Goal: Transaction & Acquisition: Purchase product/service

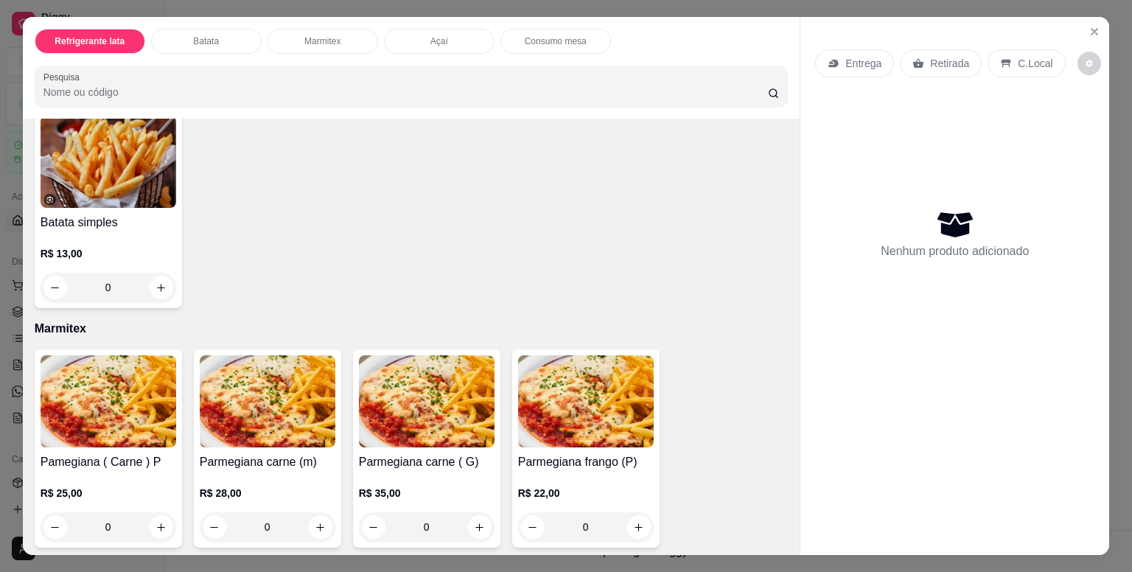
scroll to position [811, 0]
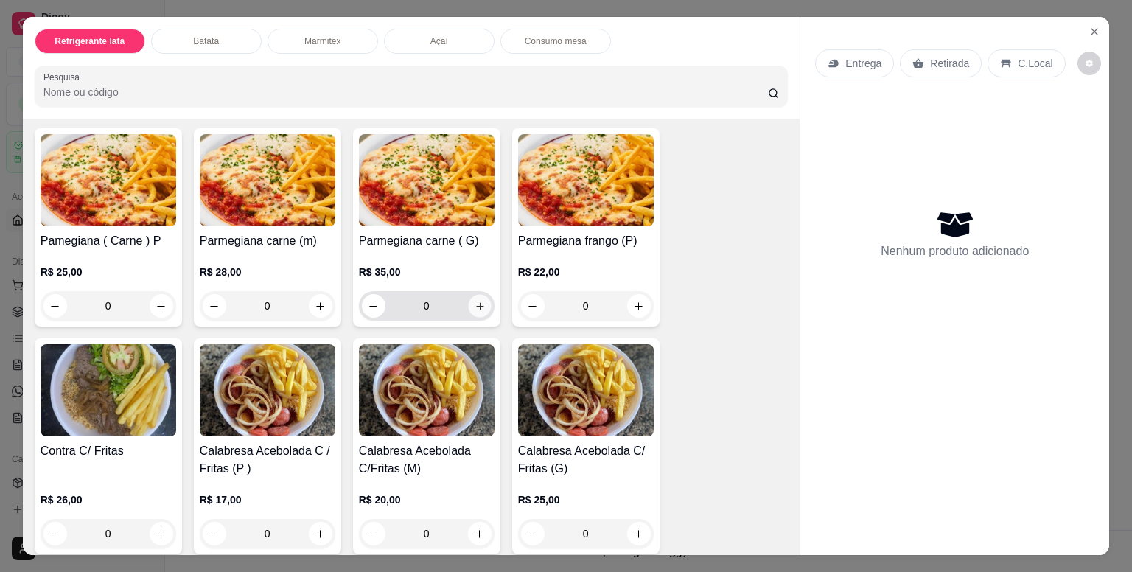
click at [474, 301] on icon "increase-product-quantity" at bounding box center [479, 306] width 11 height 11
type input "1"
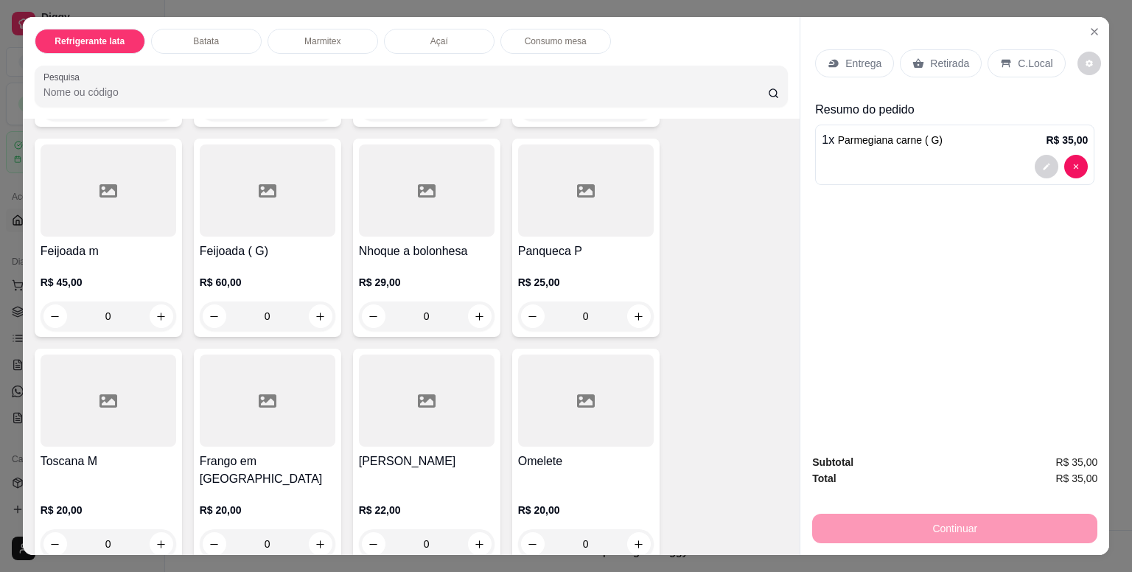
scroll to position [2358, 0]
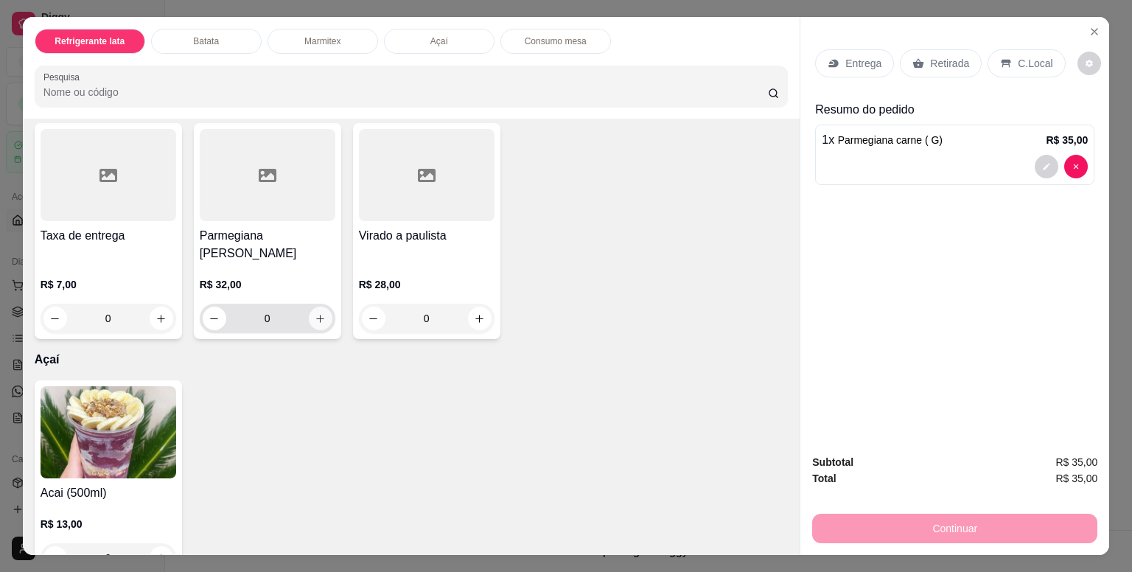
click at [321, 307] on button "increase-product-quantity" at bounding box center [321, 319] width 24 height 24
type input "1"
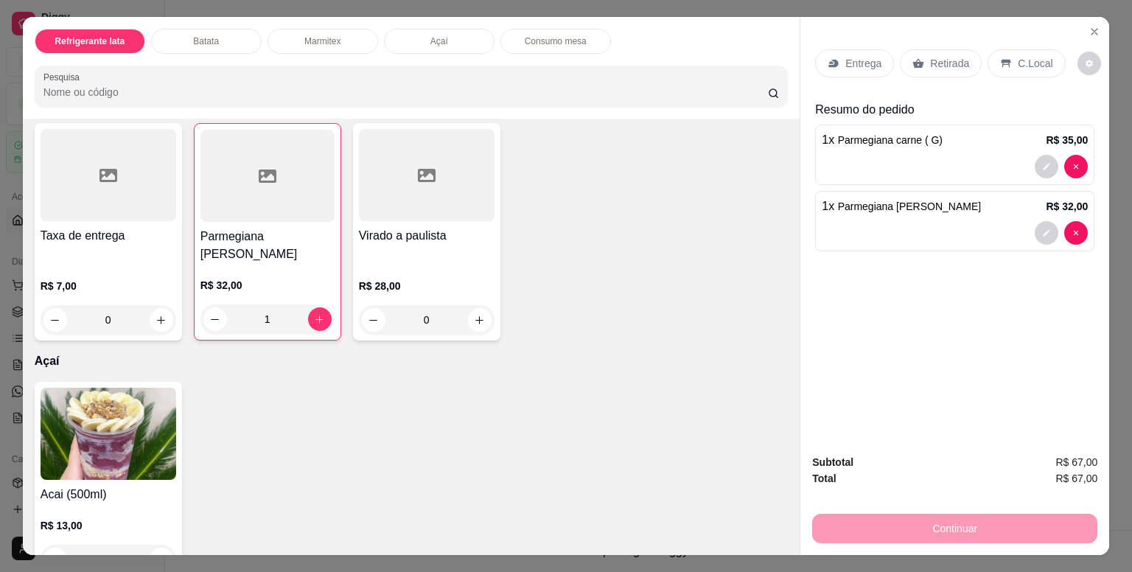
click at [934, 62] on p "Retirada" at bounding box center [949, 63] width 39 height 15
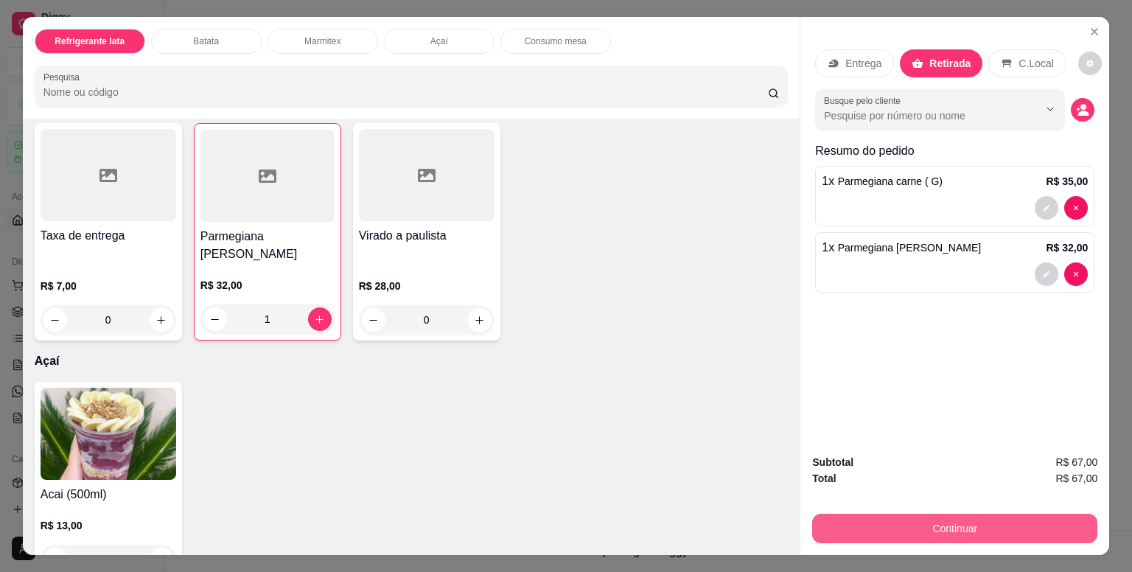
click at [967, 525] on button "Continuar" at bounding box center [954, 528] width 285 height 29
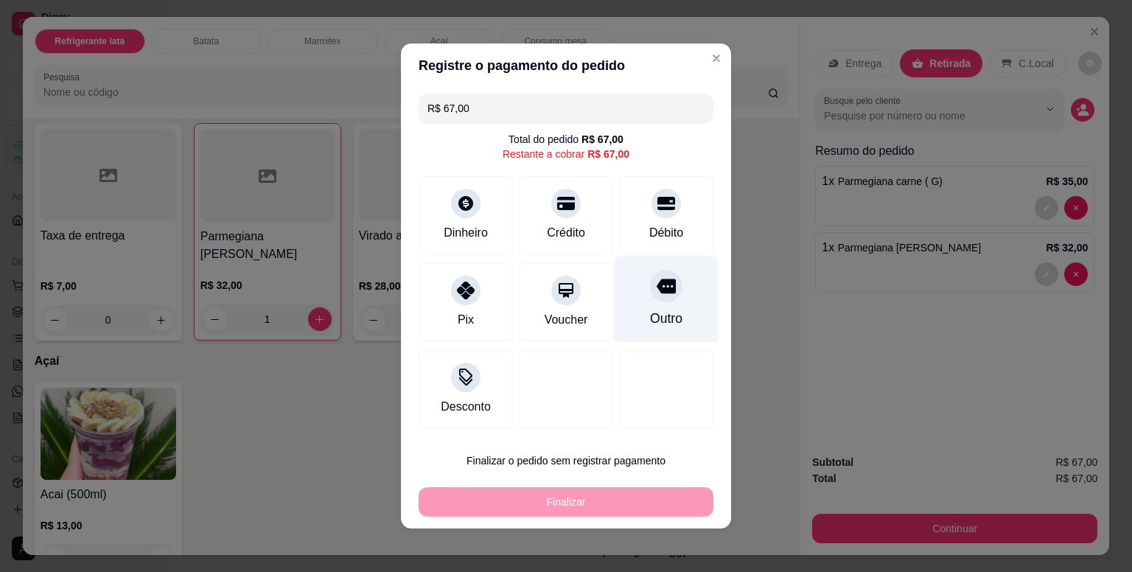
click at [666, 312] on div "Outro" at bounding box center [666, 318] width 32 height 19
type input "R$ 0,00"
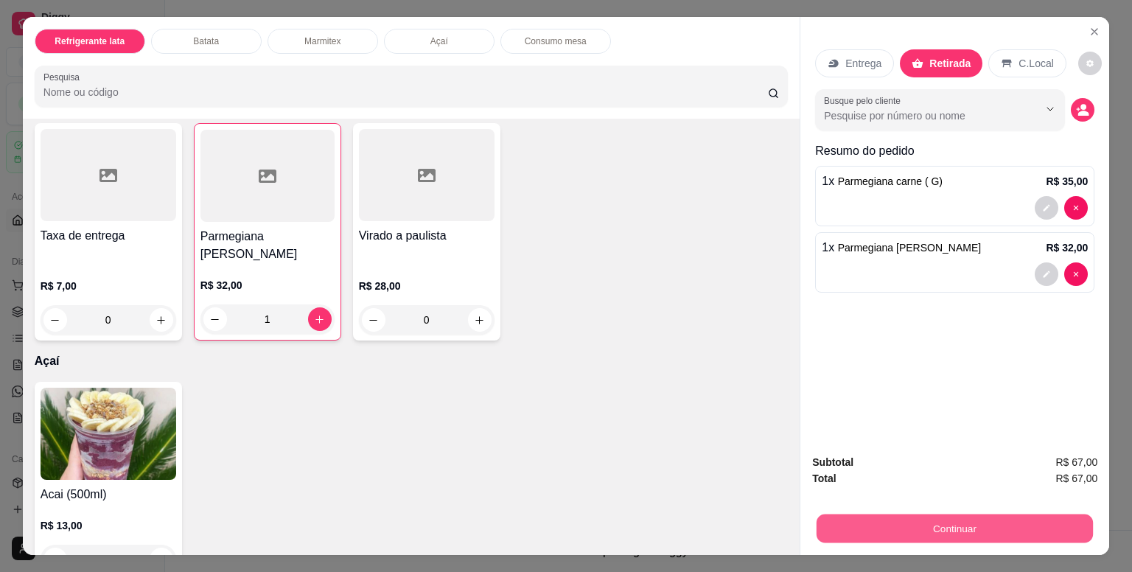
click at [905, 522] on button "Continuar" at bounding box center [955, 528] width 276 height 29
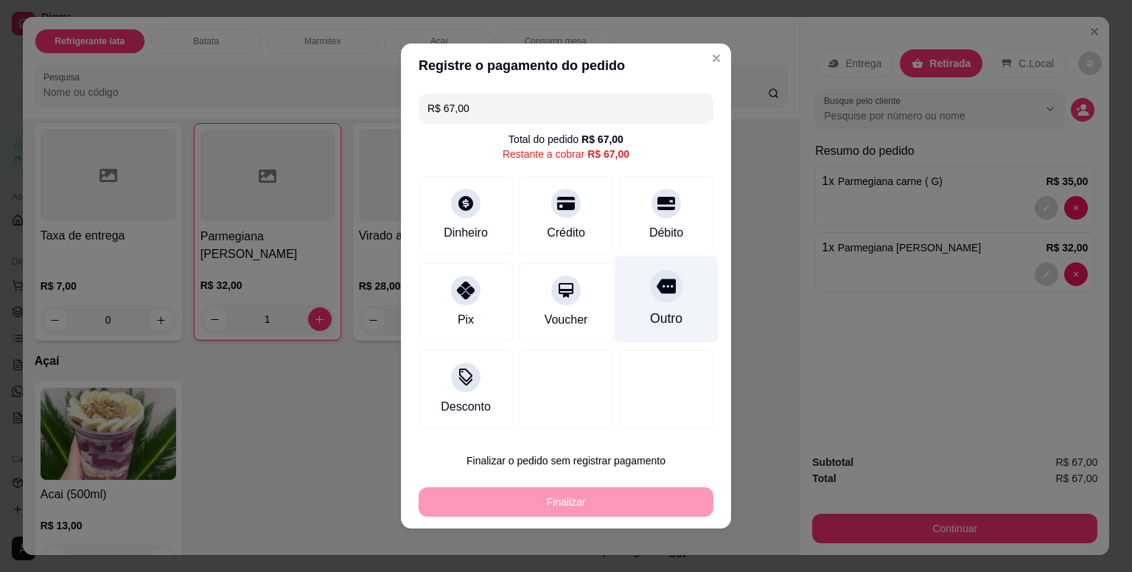
click at [651, 296] on div at bounding box center [666, 286] width 32 height 32
type input "R$ 0,00"
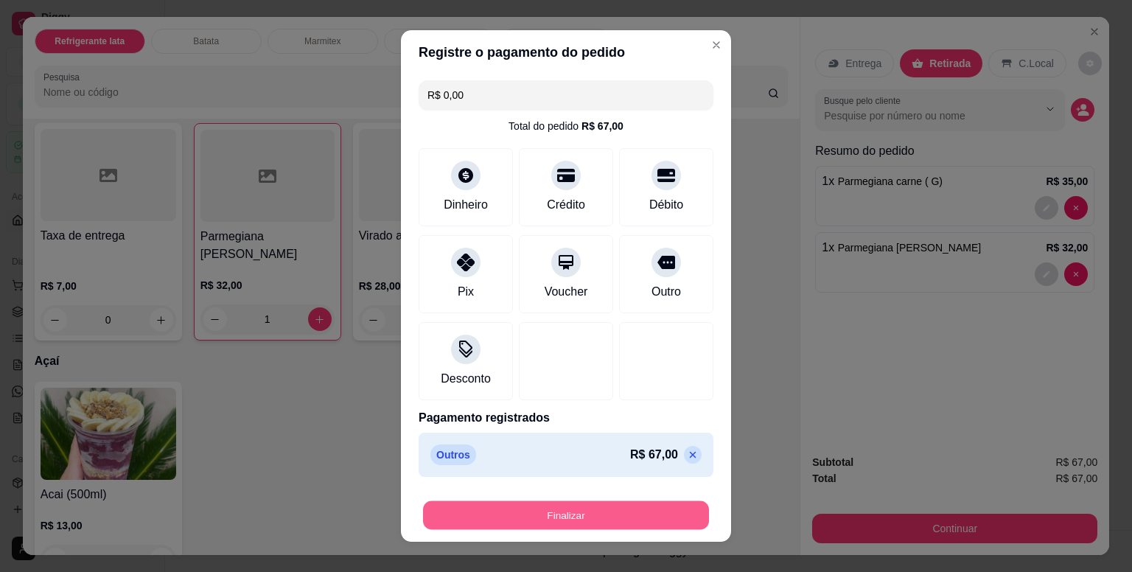
click at [596, 511] on button "Finalizar" at bounding box center [566, 515] width 286 height 29
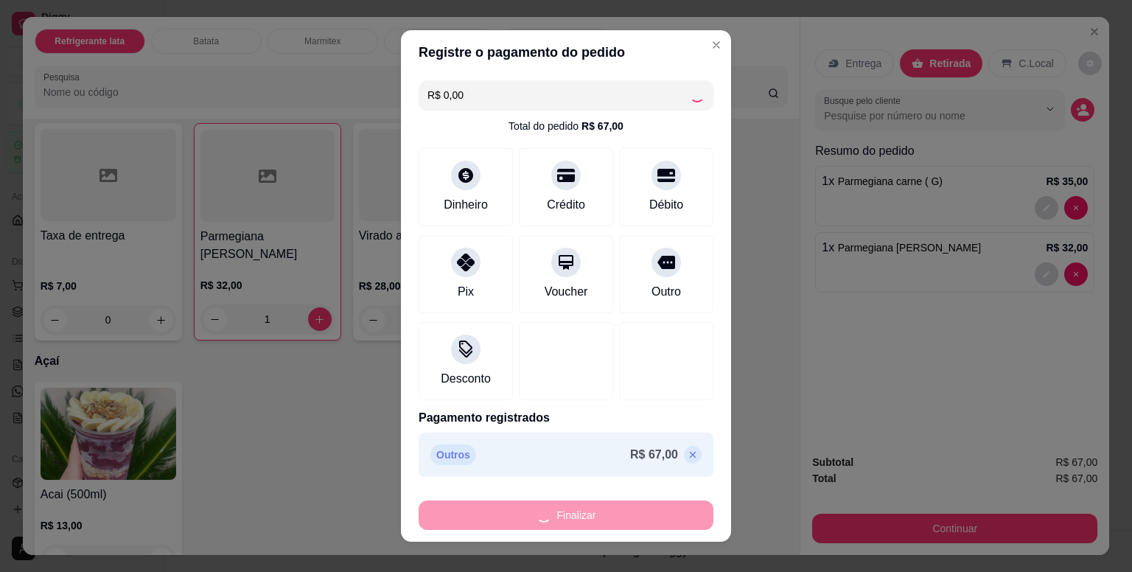
type input "0"
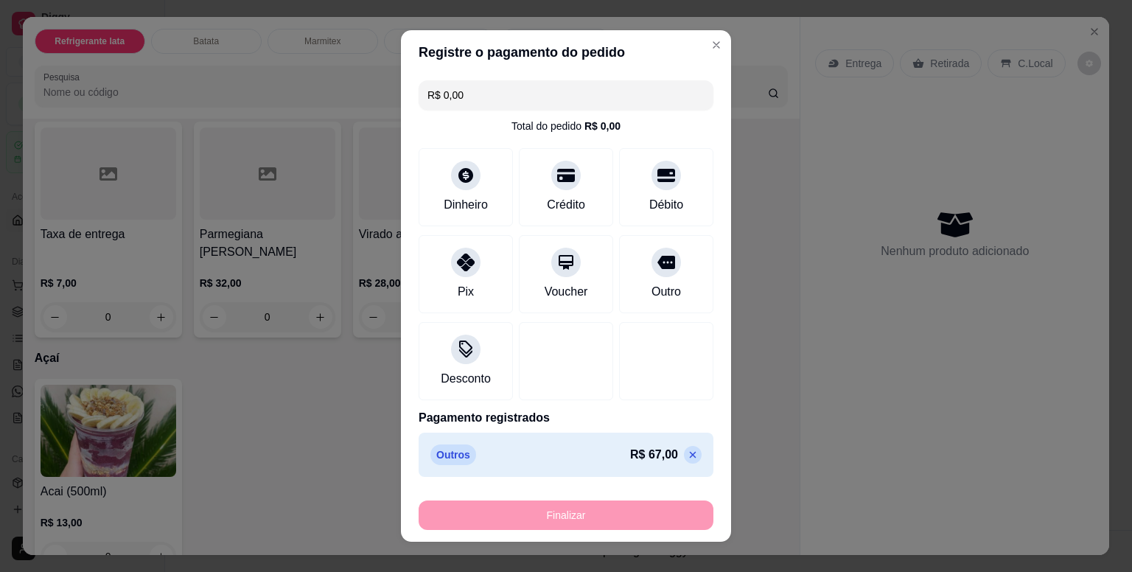
type input "-R$ 67,00"
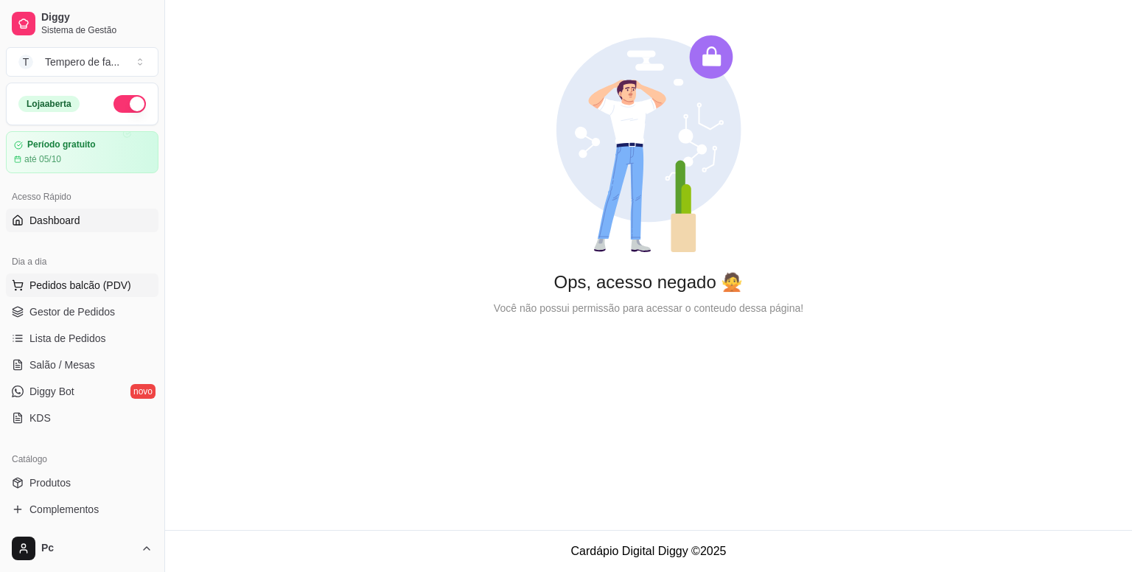
click at [101, 279] on span "Pedidos balcão (PDV)" at bounding box center [80, 285] width 102 height 15
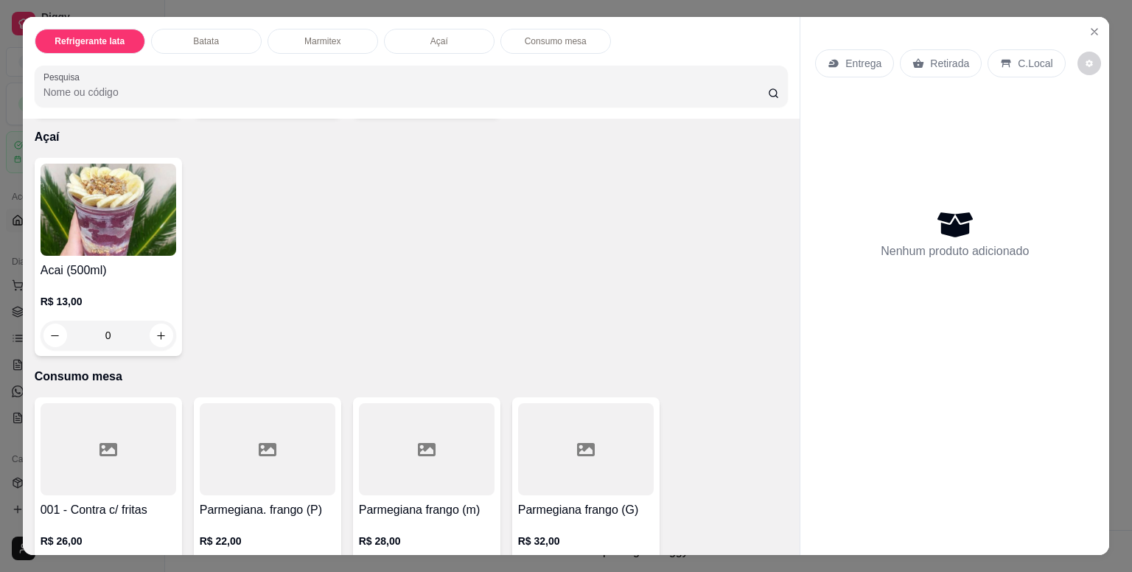
scroll to position [2653, 0]
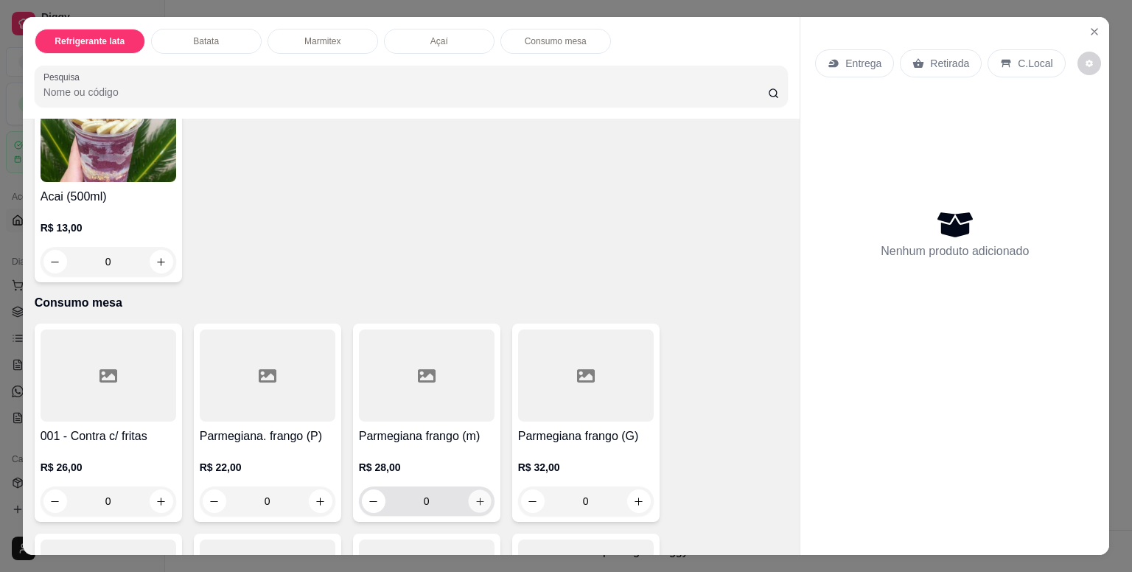
click at [475, 496] on icon "increase-product-quantity" at bounding box center [479, 501] width 11 height 11
type input "1"
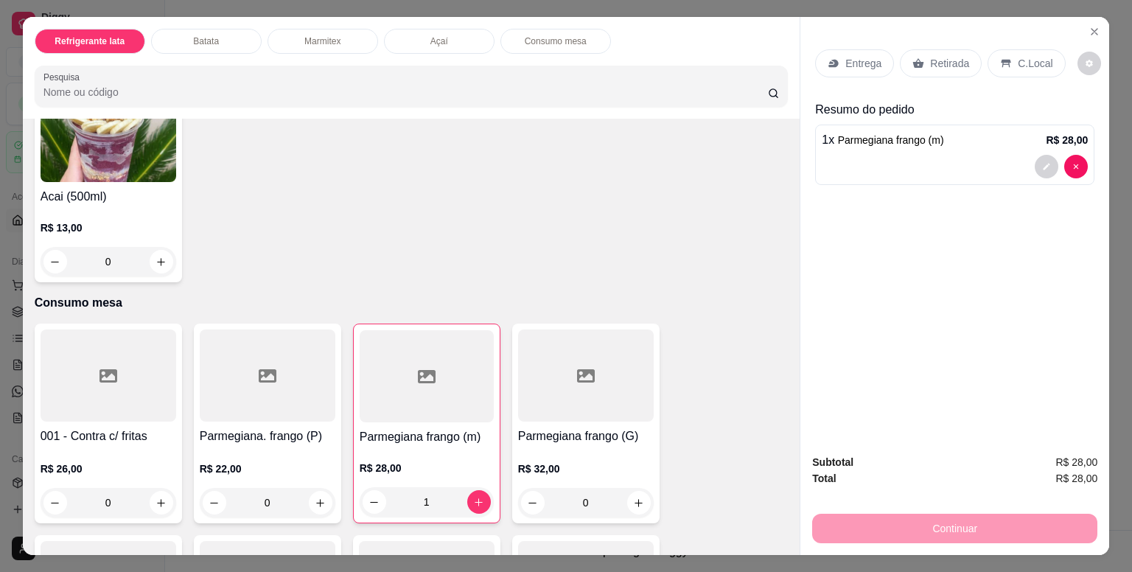
click at [855, 58] on p "Entrega" at bounding box center [863, 63] width 36 height 15
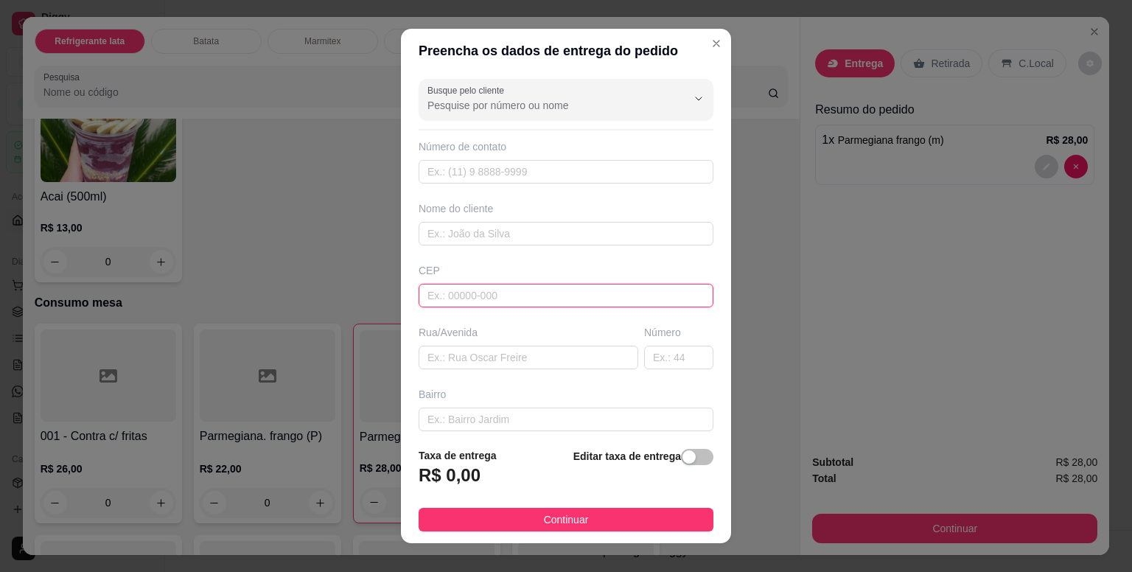
click at [489, 302] on input "text" at bounding box center [566, 296] width 295 height 24
paste input "06665305"
type input "06665305"
type input "[GEOGRAPHIC_DATA]"
type input "Conjunto Habitacional - Setor B"
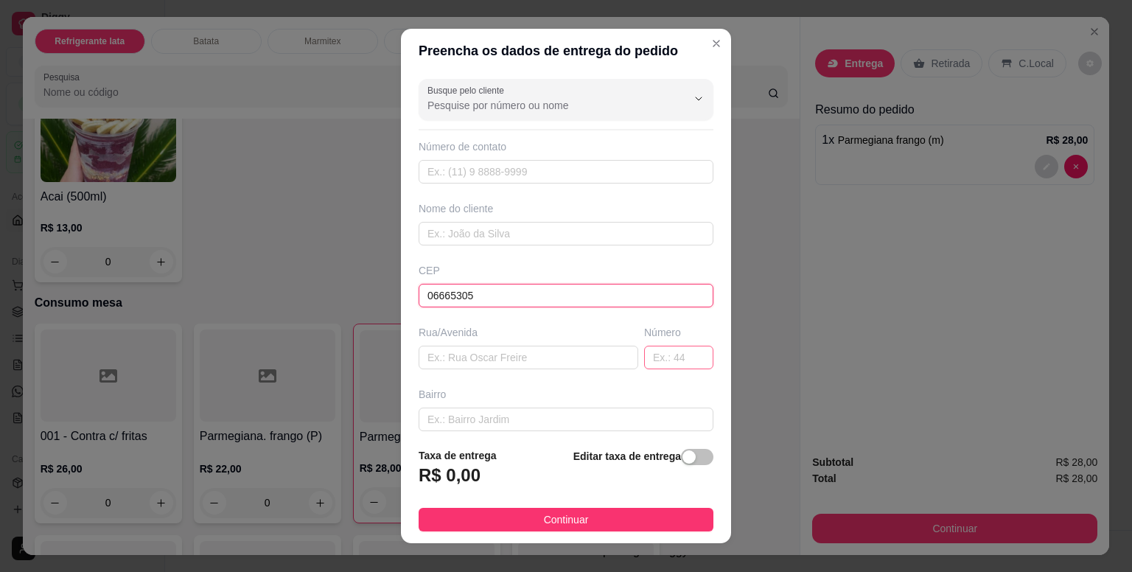
type input "Itapevi"
type input "06665305"
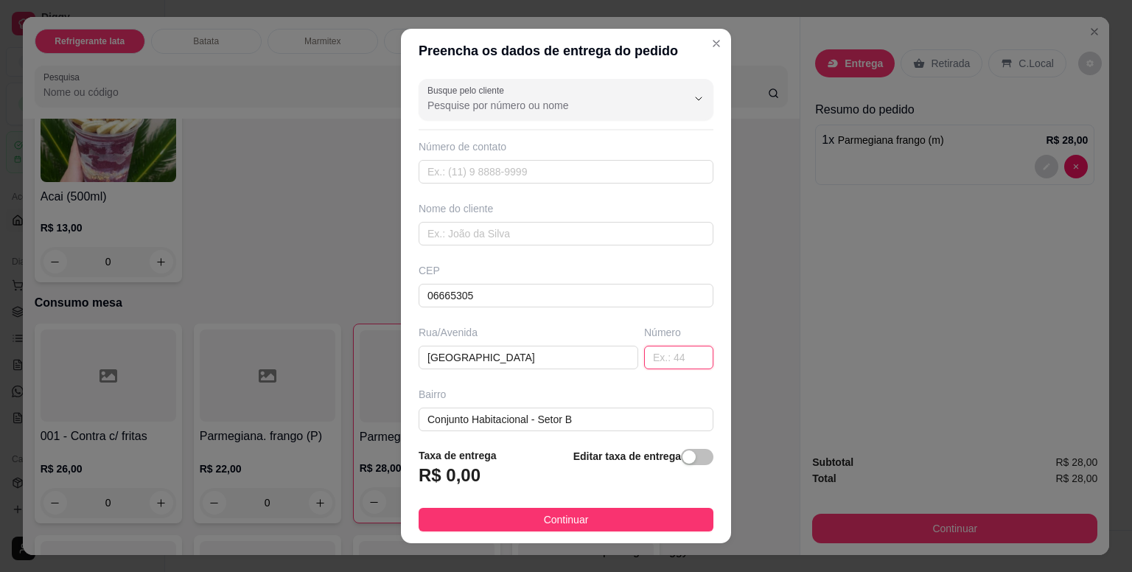
click at [651, 360] on input "text" at bounding box center [678, 358] width 69 height 24
type input "181"
click at [682, 457] on div "button" at bounding box center [688, 456] width 13 height 13
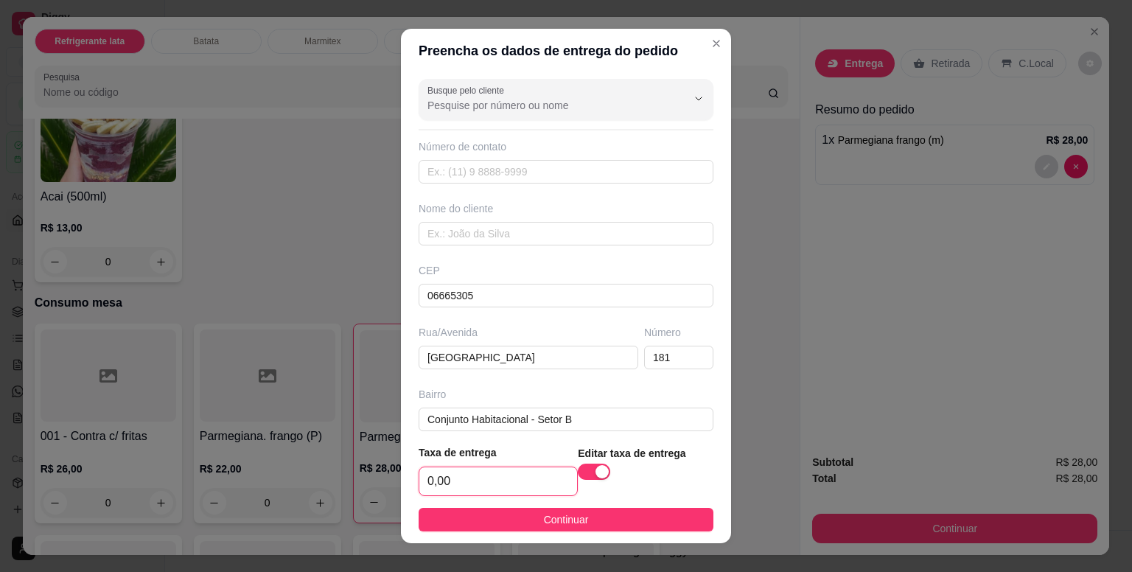
click at [510, 478] on input "0,00" at bounding box center [498, 481] width 158 height 28
type input "5,00"
click at [463, 234] on input "text" at bounding box center [566, 234] width 295 height 24
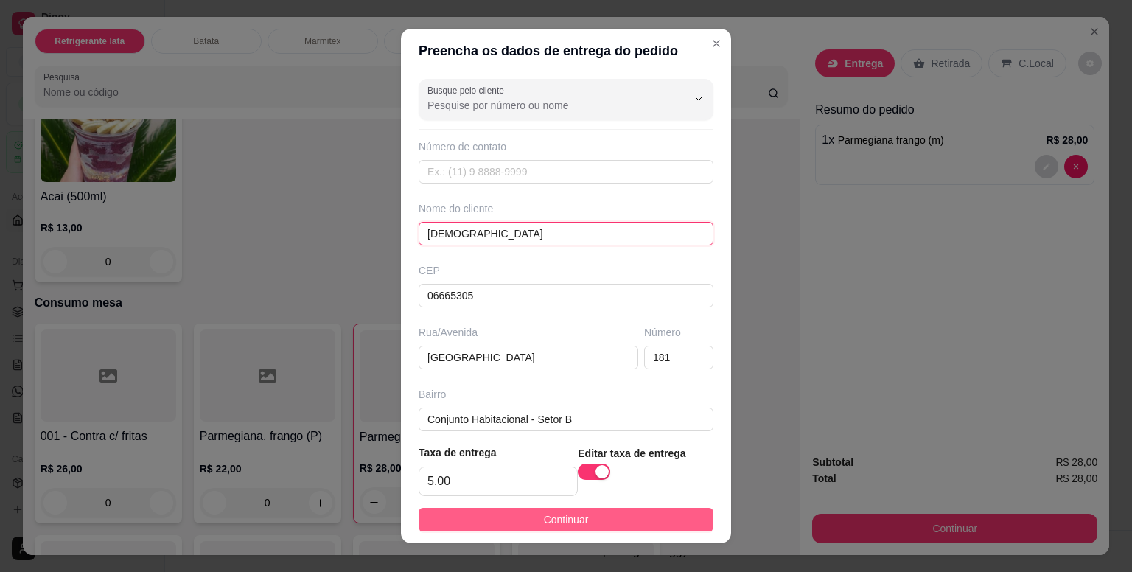
type input "[DEMOGRAPHIC_DATA]"
click at [546, 525] on span "Continuar" at bounding box center [566, 519] width 45 height 16
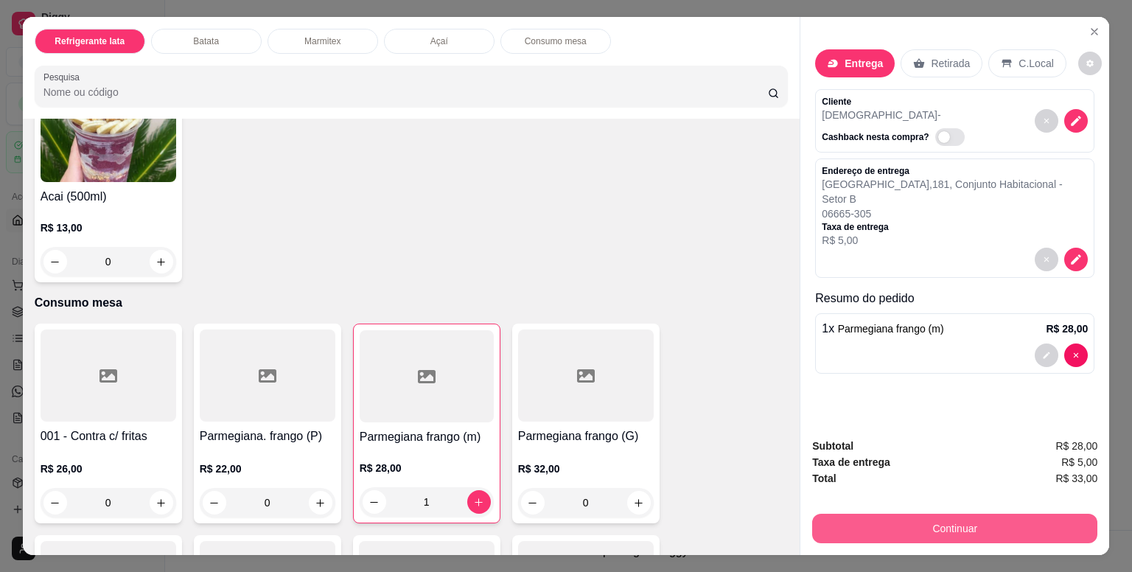
click at [966, 528] on button "Continuar" at bounding box center [954, 528] width 285 height 29
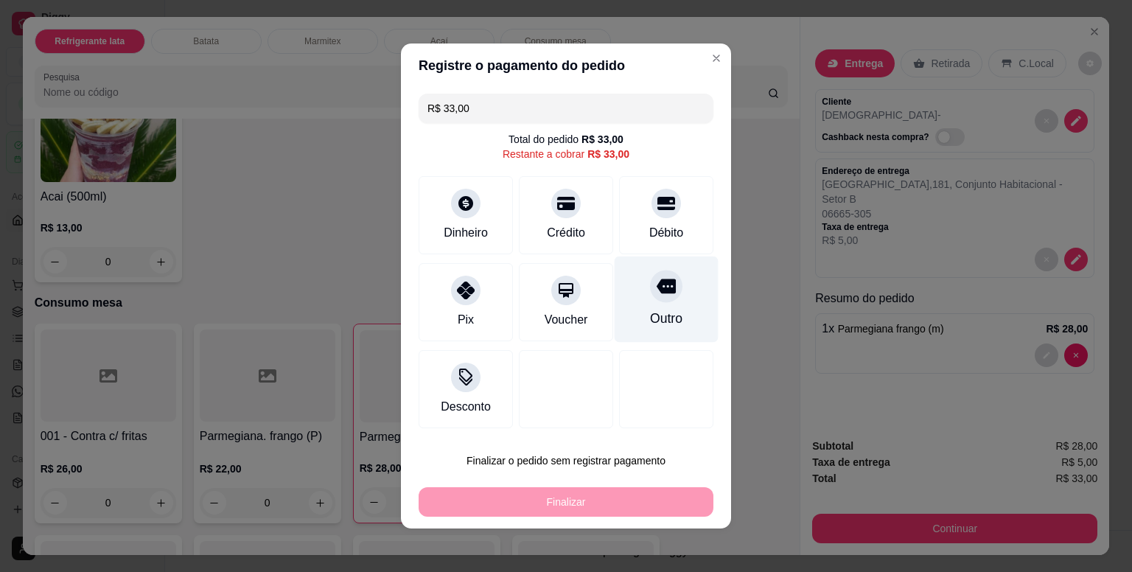
click at [666, 296] on div "Outro" at bounding box center [667, 299] width 104 height 86
type input "R$ 0,00"
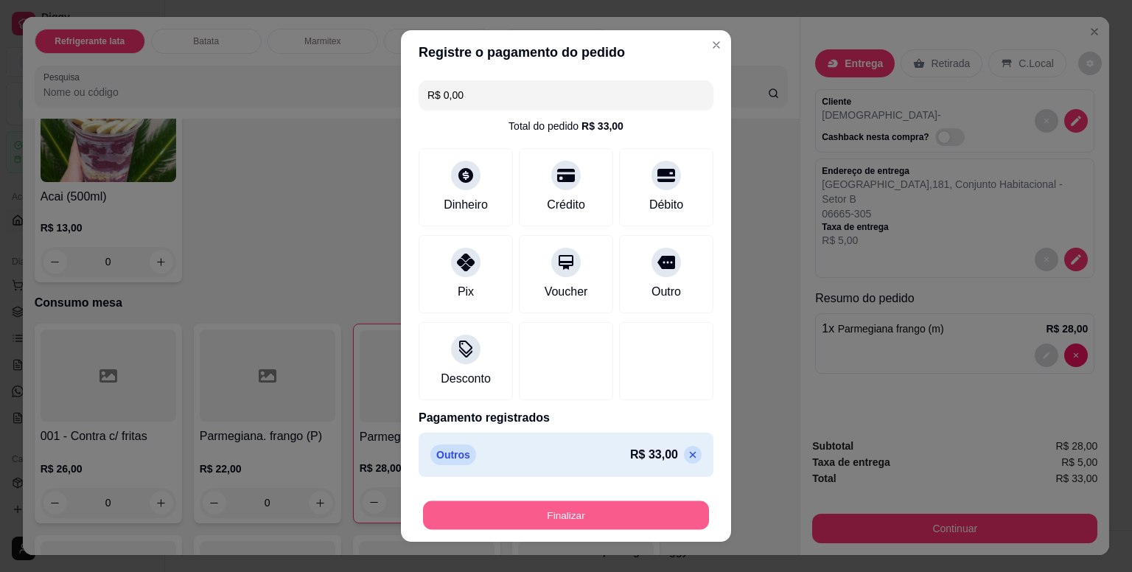
click at [640, 514] on button "Finalizar" at bounding box center [566, 515] width 286 height 29
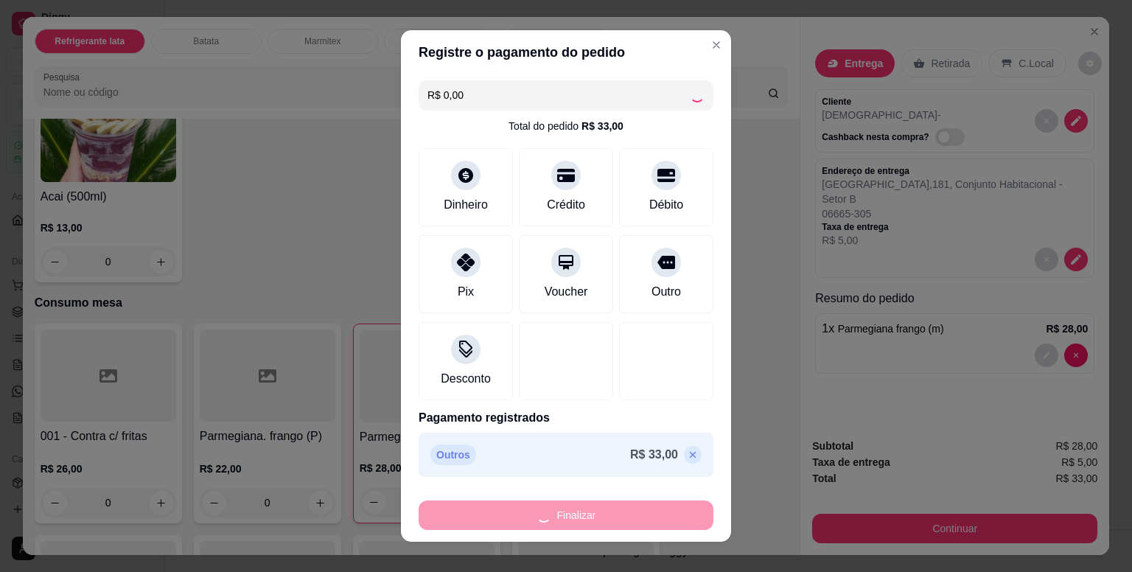
type input "0"
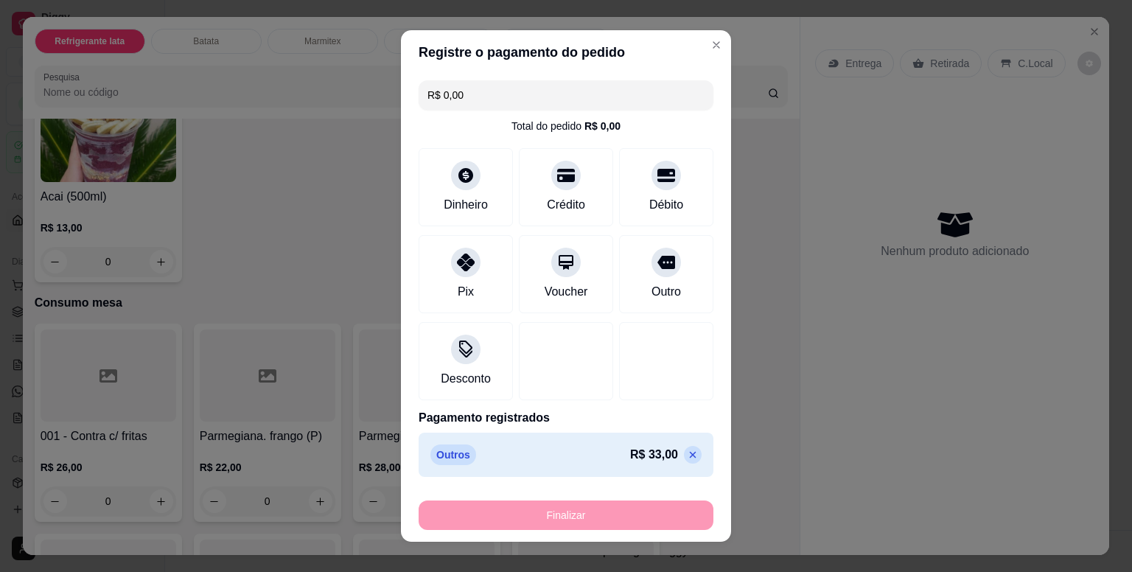
type input "-R$ 33,00"
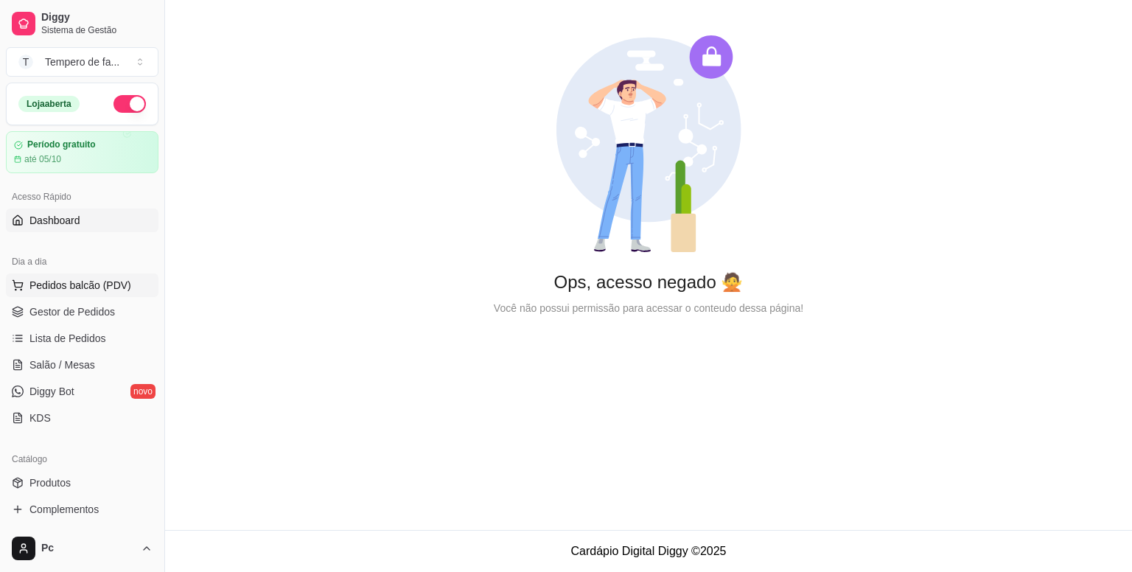
click at [86, 287] on span "Pedidos balcão (PDV)" at bounding box center [80, 285] width 102 height 15
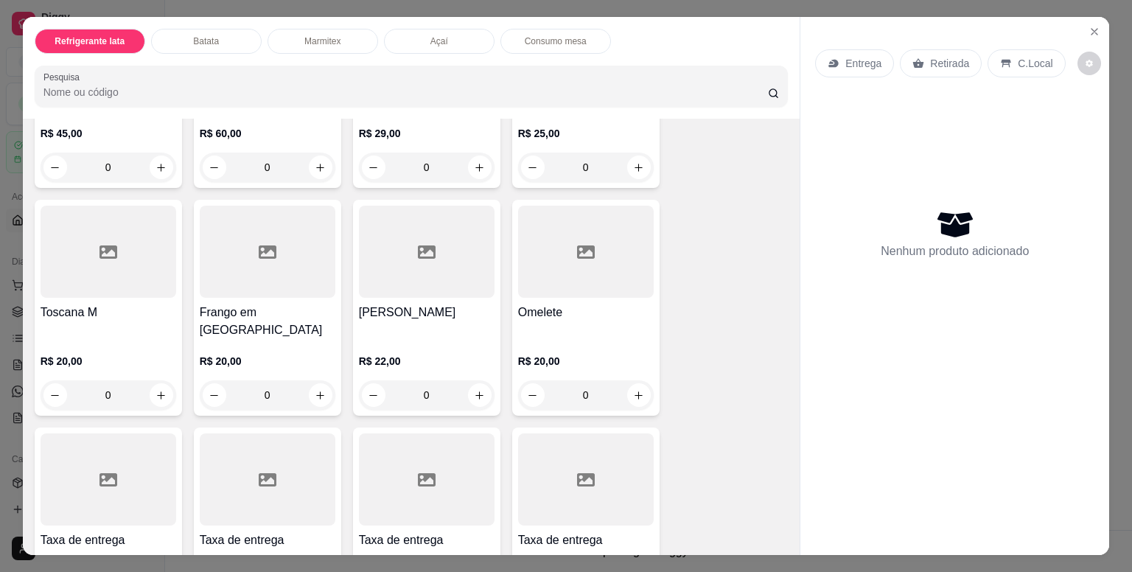
scroll to position [1400, 0]
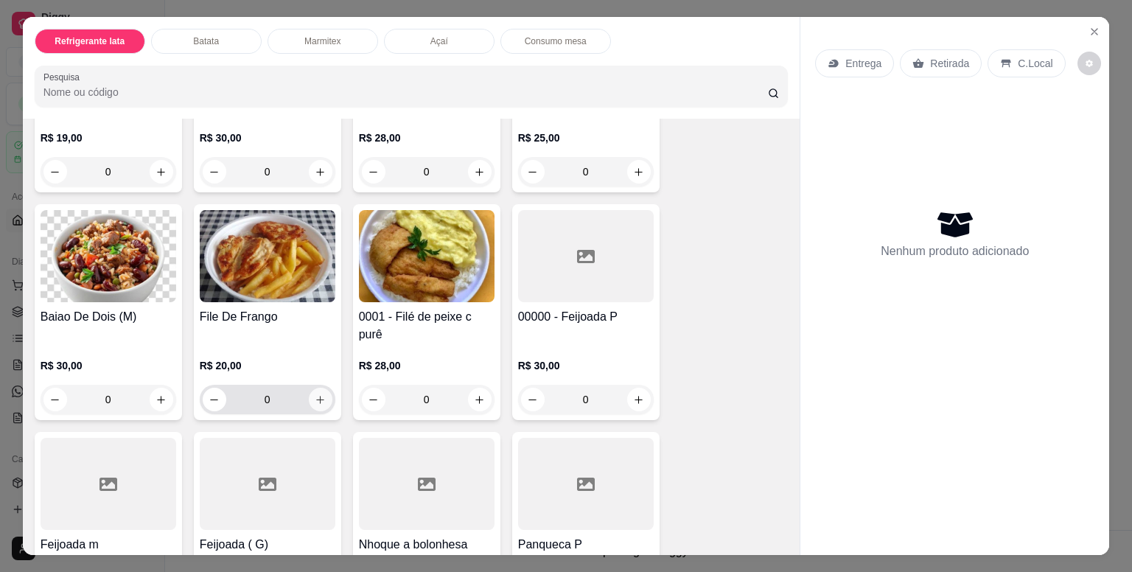
click at [315, 394] on icon "increase-product-quantity" at bounding box center [320, 399] width 11 height 11
type input "1"
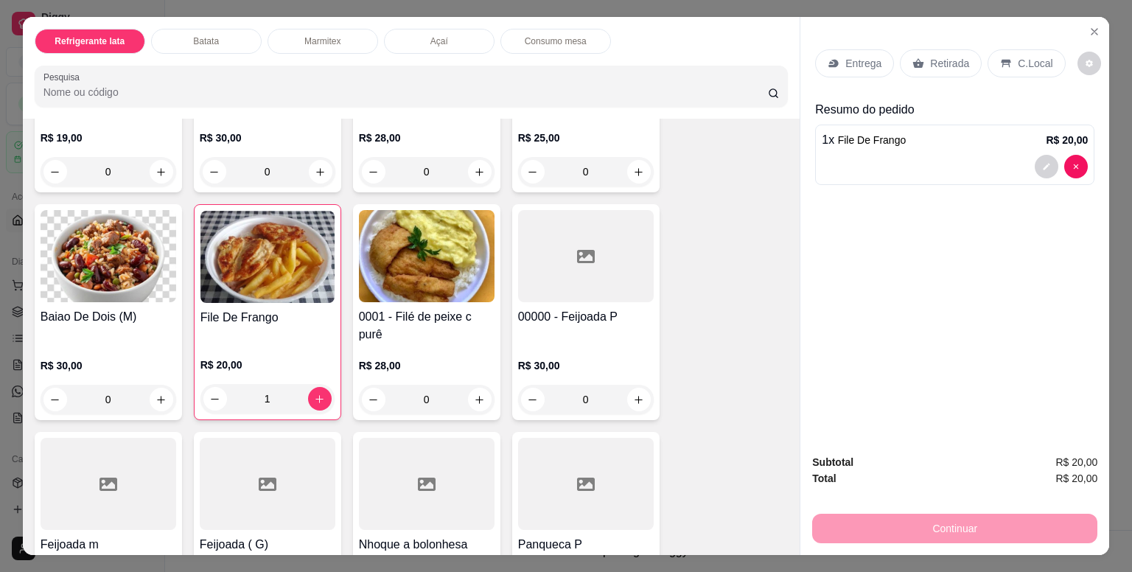
click at [874, 56] on p "Entrega" at bounding box center [863, 63] width 36 height 15
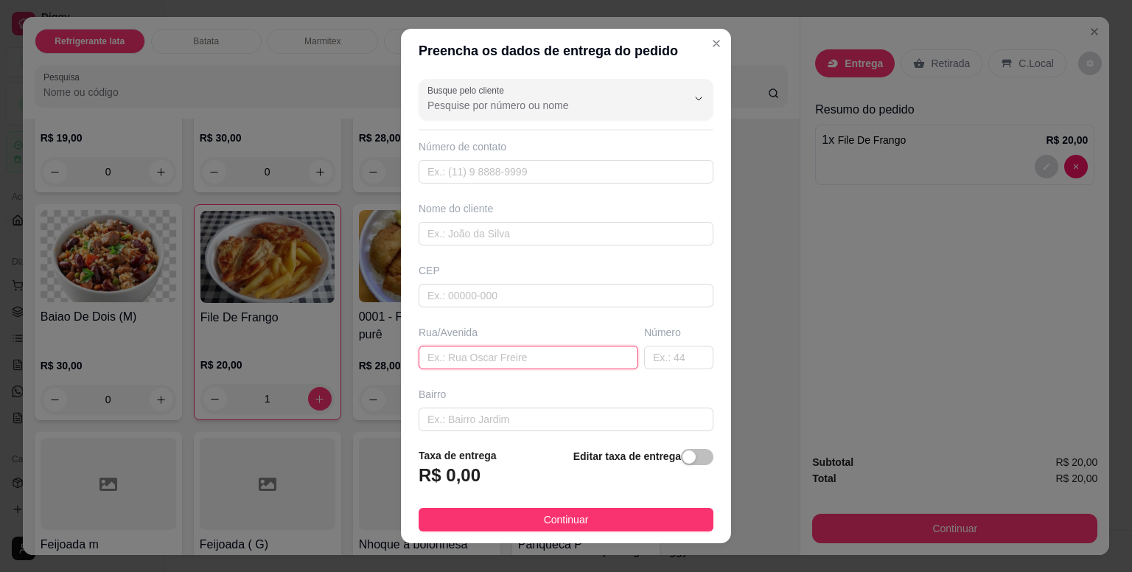
click at [475, 347] on input "text" at bounding box center [529, 358] width 220 height 24
paste input "R. [PERSON_NAME]"
type input "R. [PERSON_NAME]"
click at [662, 359] on input "text" at bounding box center [678, 358] width 69 height 24
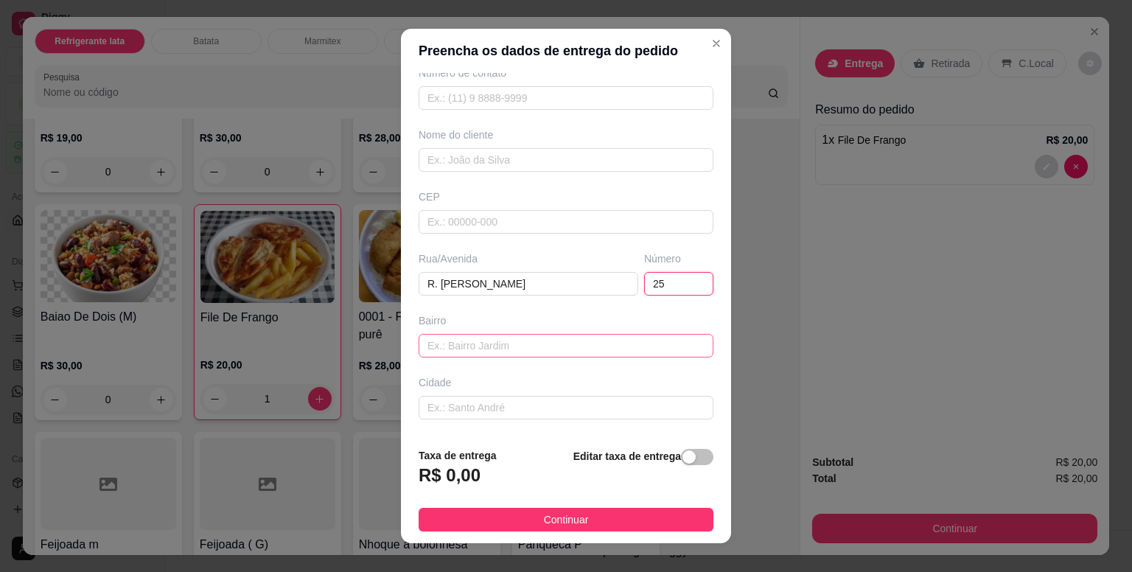
type input "25"
click at [546, 343] on input "text" at bounding box center [566, 346] width 295 height 24
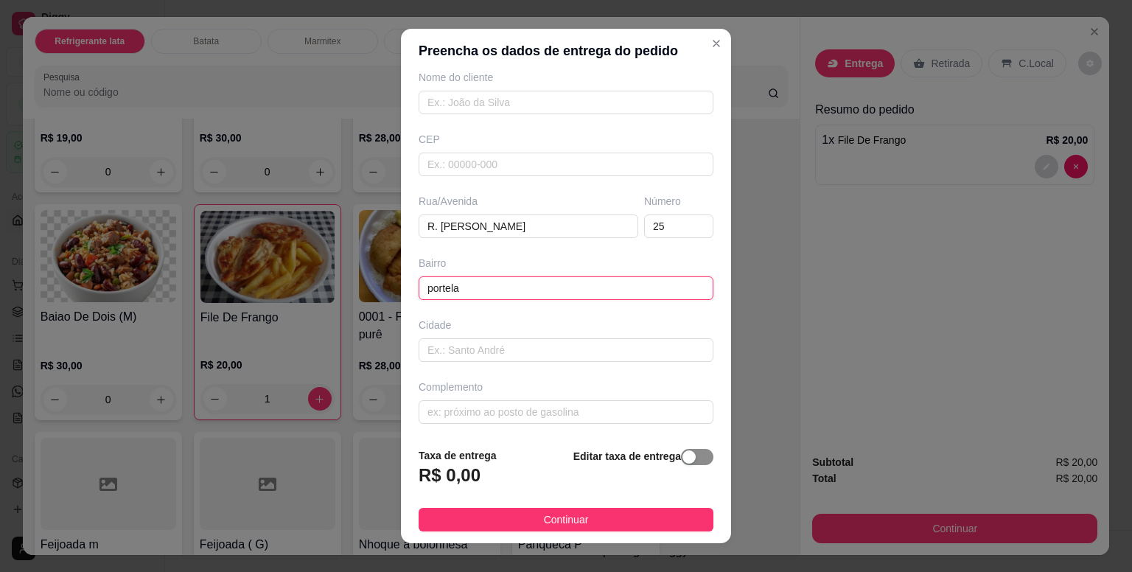
type input "portela"
click at [688, 465] on span "button" at bounding box center [697, 457] width 32 height 16
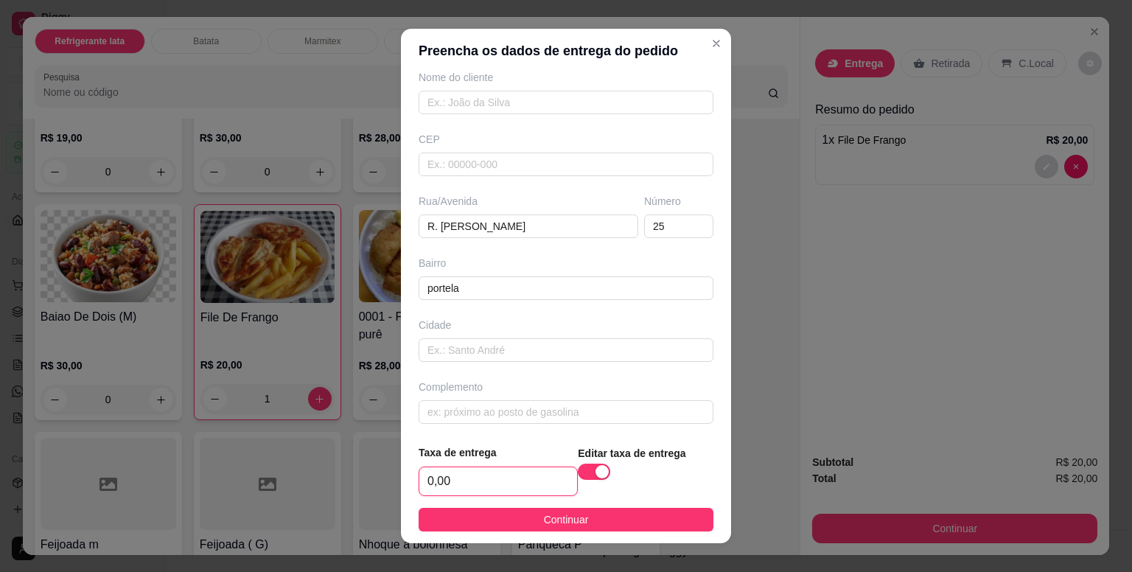
click at [489, 483] on input "0,00" at bounding box center [498, 481] width 158 height 28
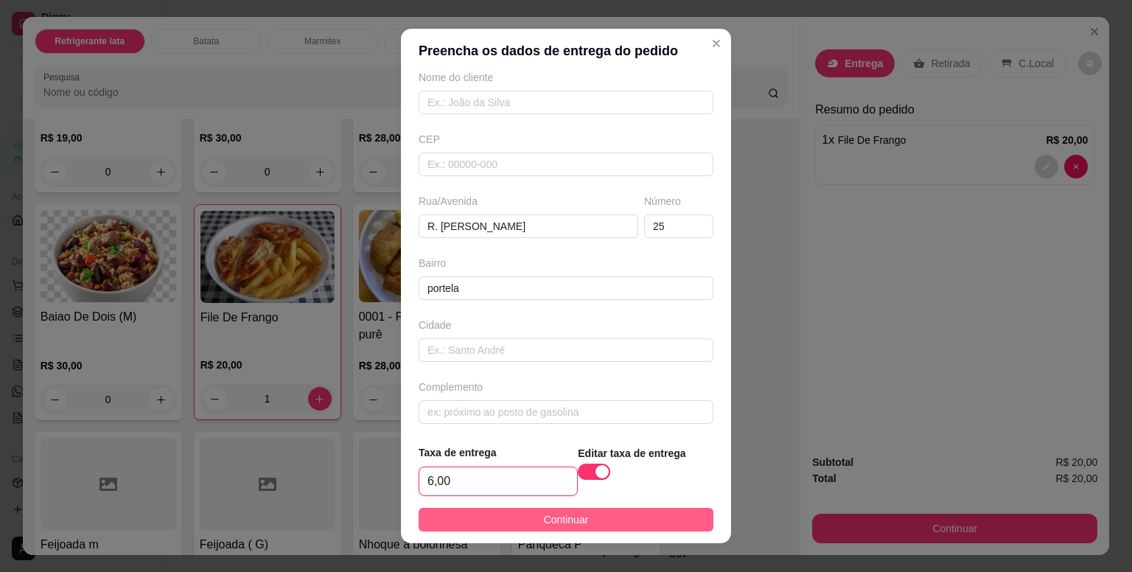
type input "6,00"
click at [563, 517] on span "Continuar" at bounding box center [566, 519] width 45 height 16
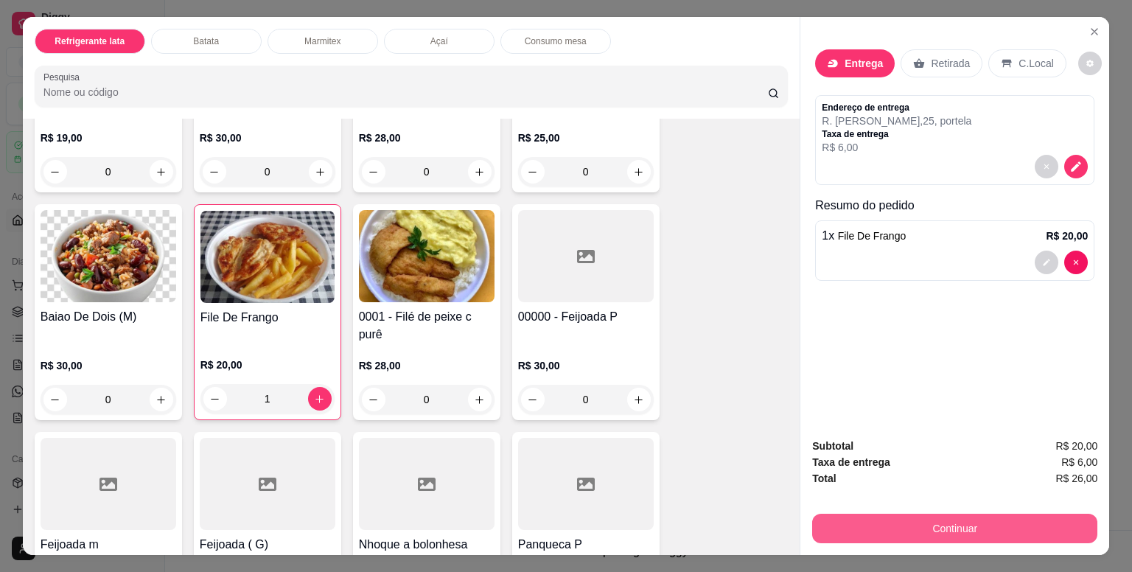
click at [999, 523] on button "Continuar" at bounding box center [954, 528] width 285 height 29
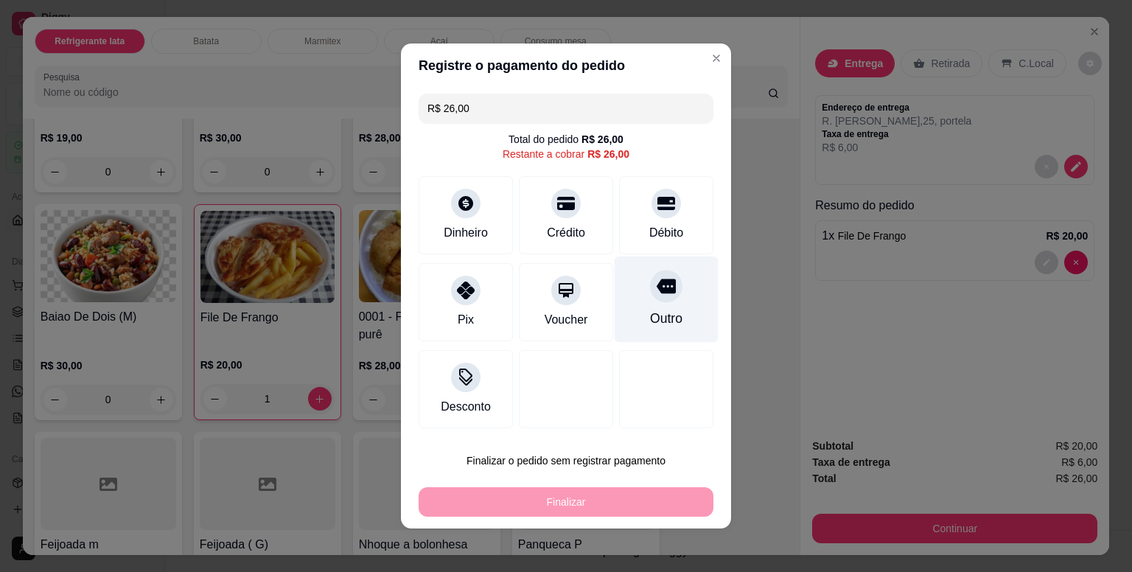
click at [646, 304] on div "Outro" at bounding box center [667, 299] width 104 height 86
type input "R$ 0,00"
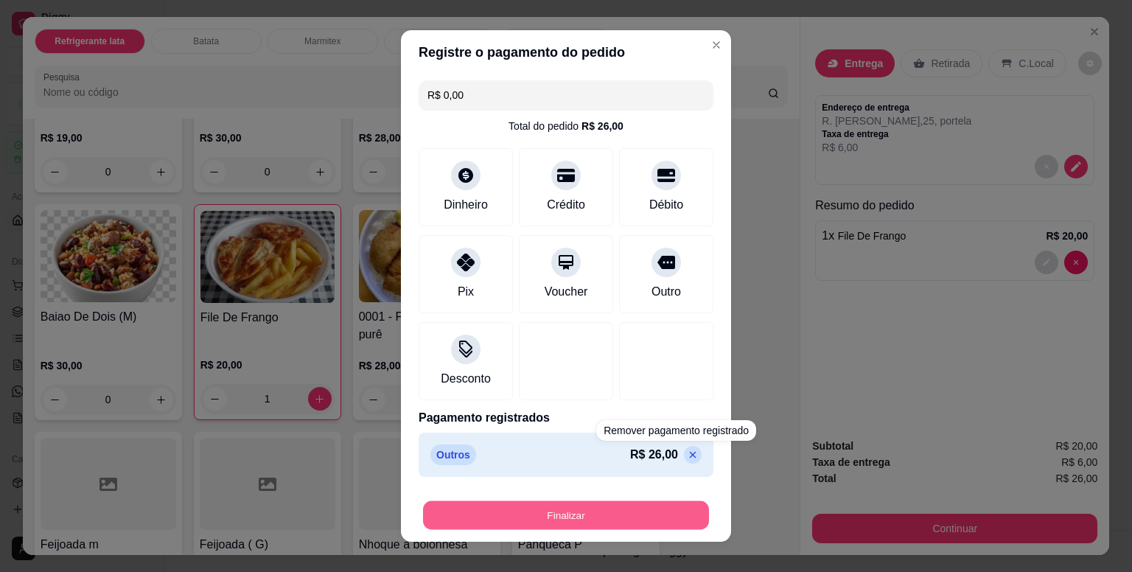
click at [668, 512] on button "Finalizar" at bounding box center [566, 515] width 286 height 29
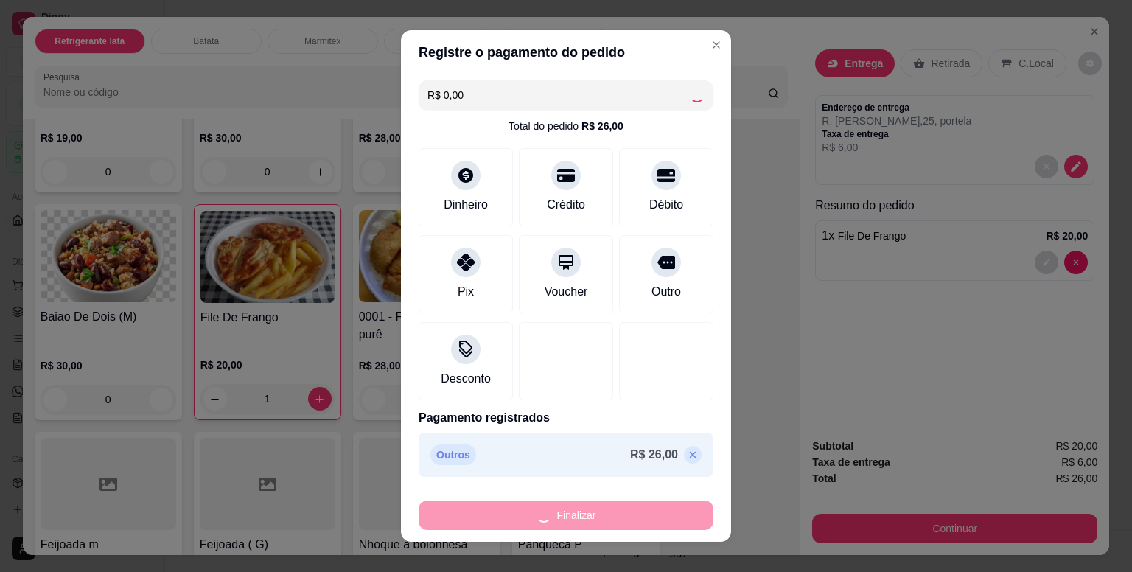
type input "0"
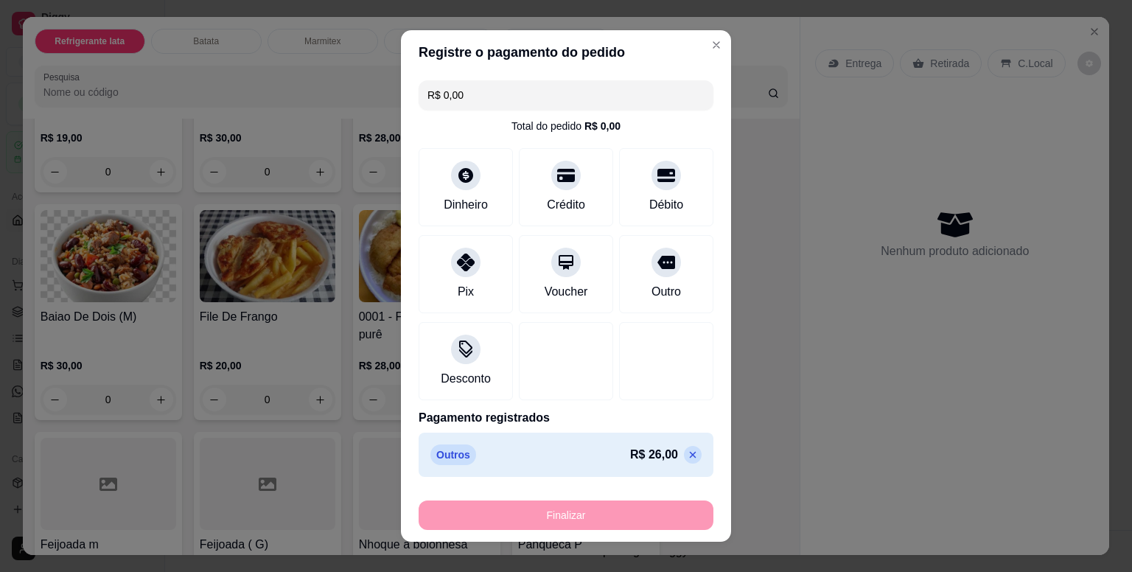
type input "-R$ 26,00"
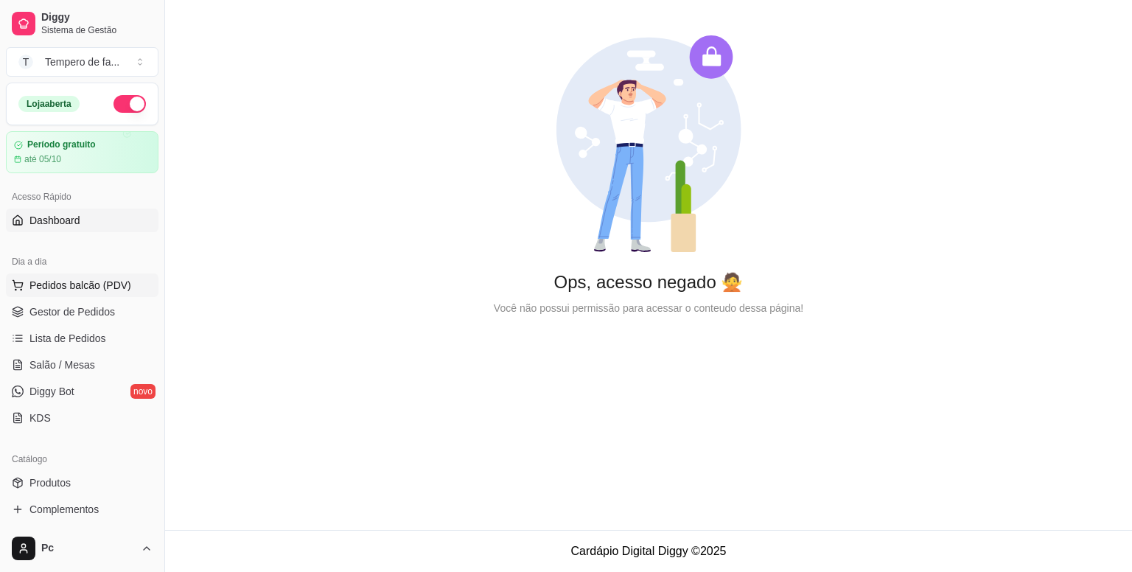
click at [68, 290] on span "Pedidos balcão (PDV)" at bounding box center [80, 285] width 102 height 15
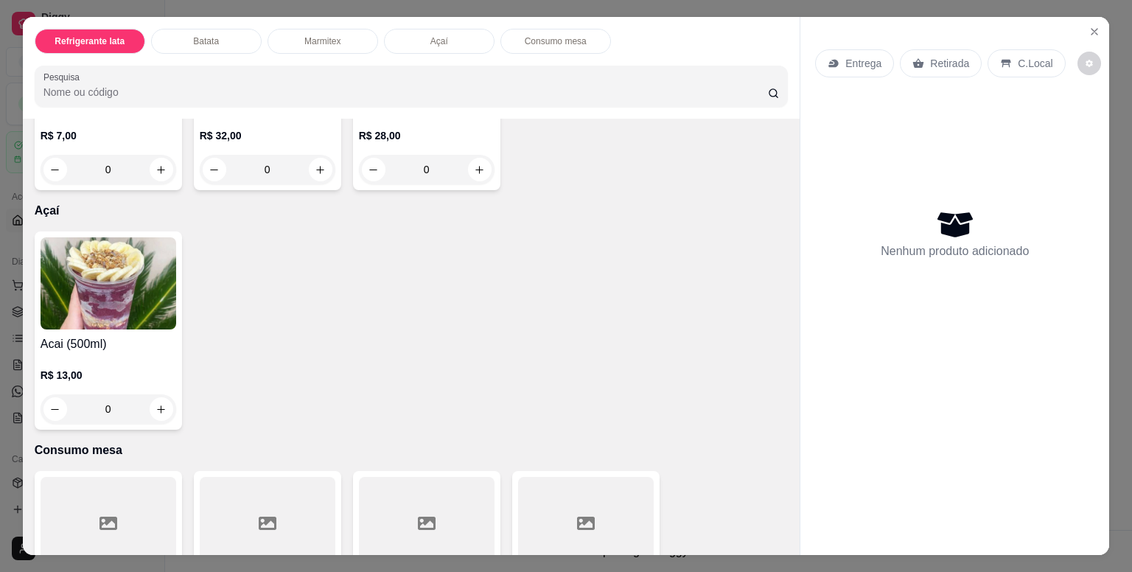
scroll to position [2284, 0]
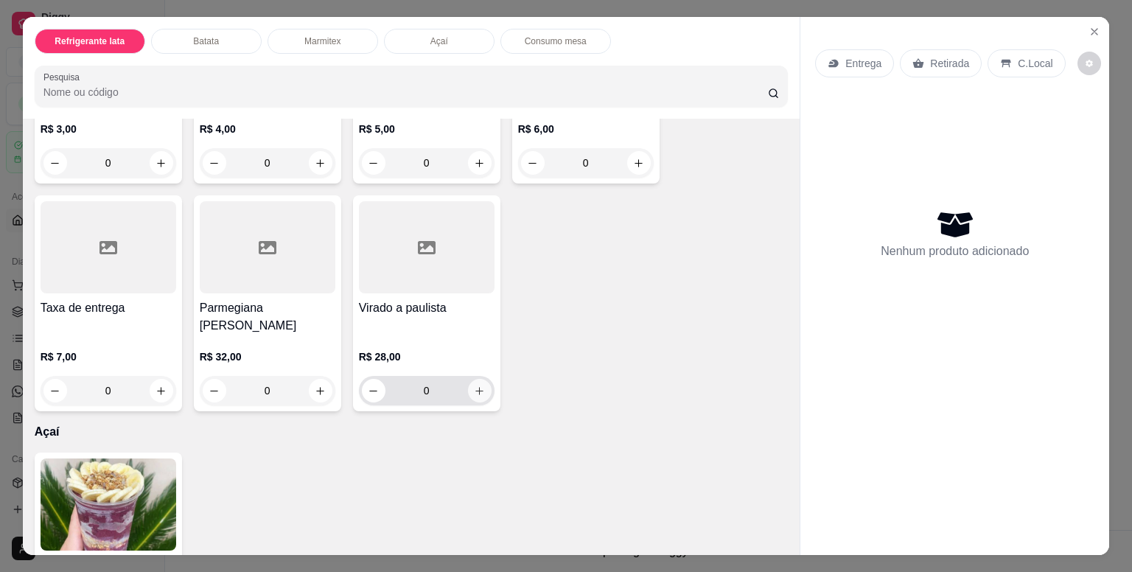
click at [480, 379] on button "increase-product-quantity" at bounding box center [480, 391] width 24 height 24
type input "1"
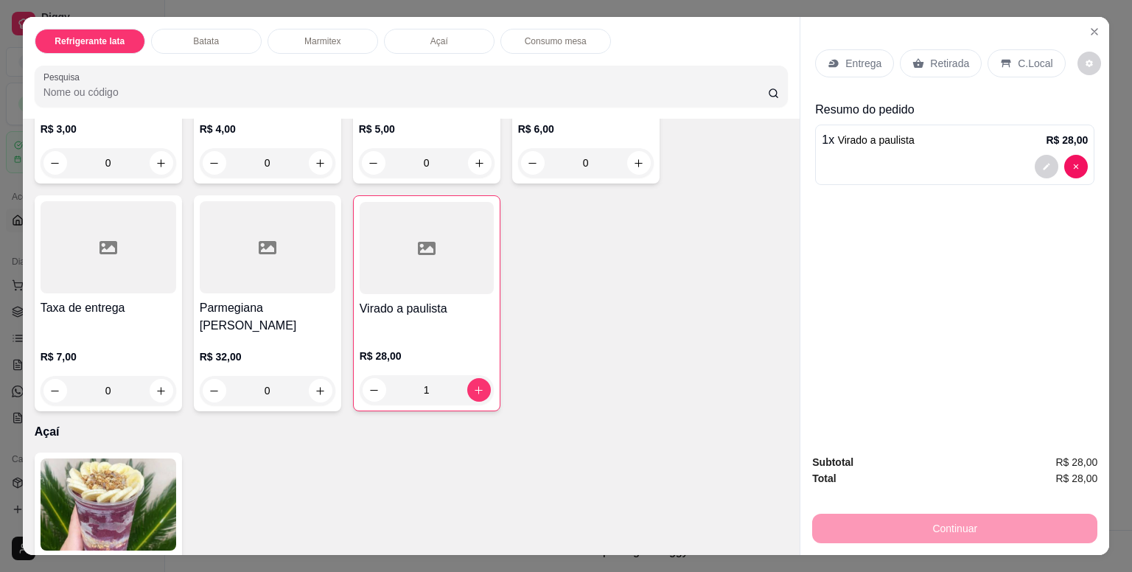
click at [855, 60] on p "Entrega" at bounding box center [863, 63] width 36 height 15
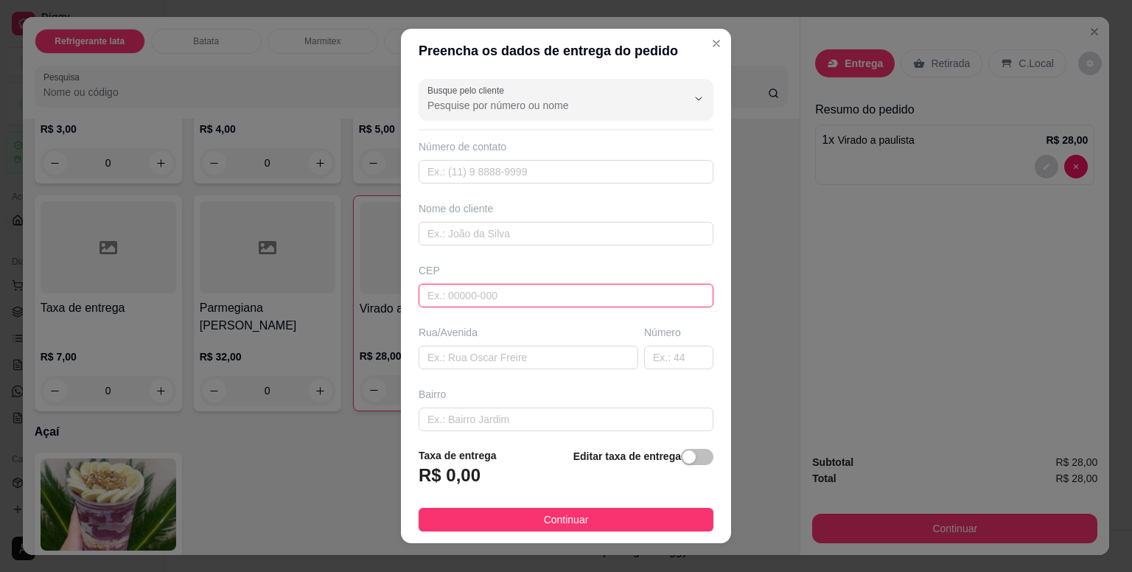
paste input "06665000"
type input "06665000"
type input "[GEOGRAPHIC_DATA]"
type input "Conjunto Habitacional - Setor A"
type input "Itapevi"
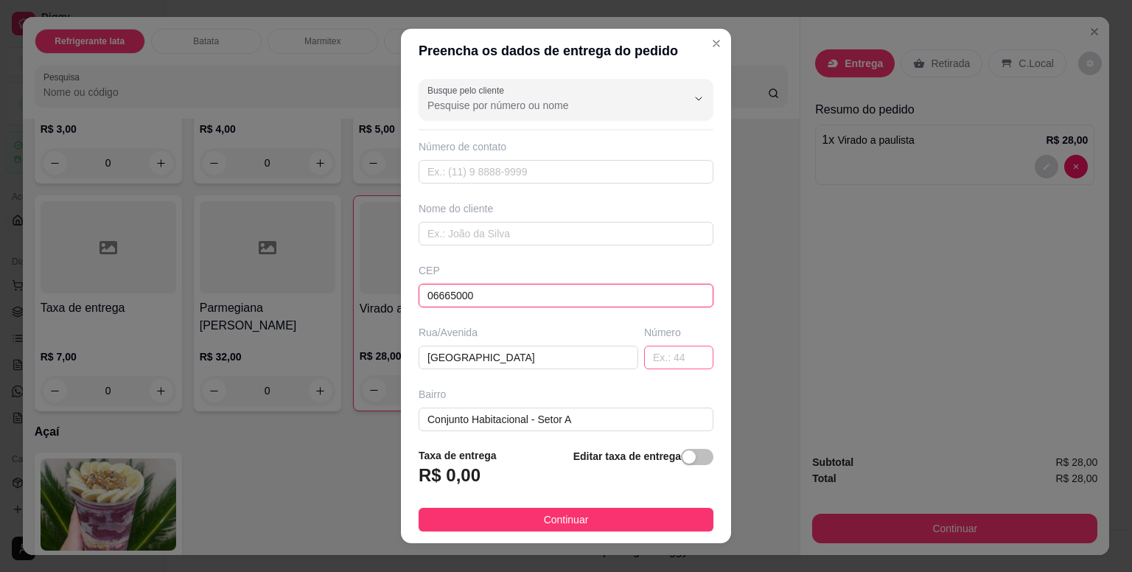
type input "06665000"
click at [647, 360] on input "text" at bounding box center [678, 358] width 69 height 24
type input "49"
click at [460, 237] on input "text" at bounding box center [566, 234] width 295 height 24
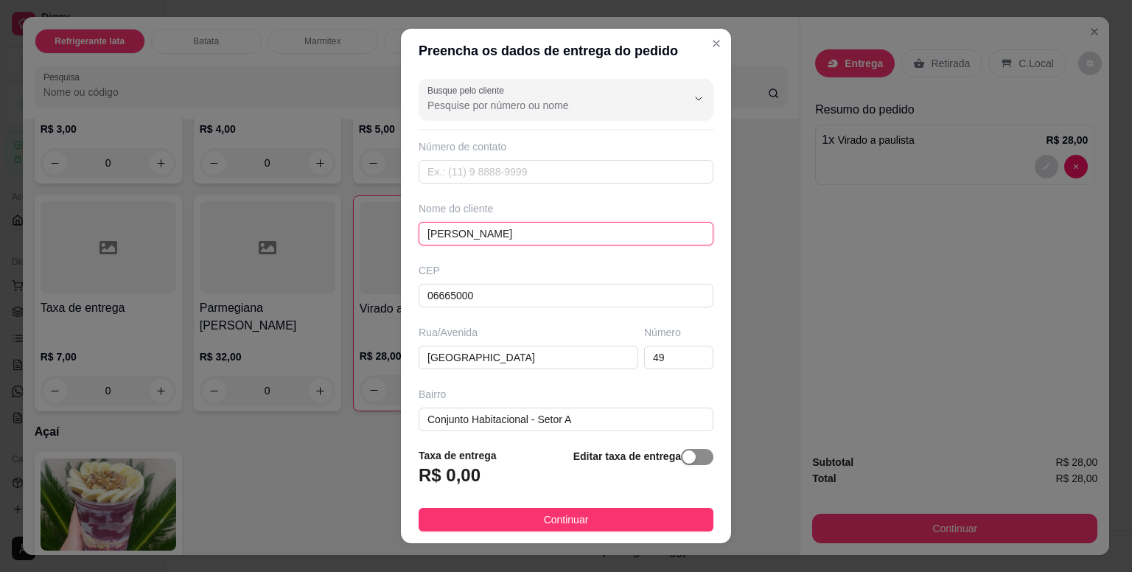
type input "[PERSON_NAME]"
click at [682, 461] on span "button" at bounding box center [697, 457] width 32 height 16
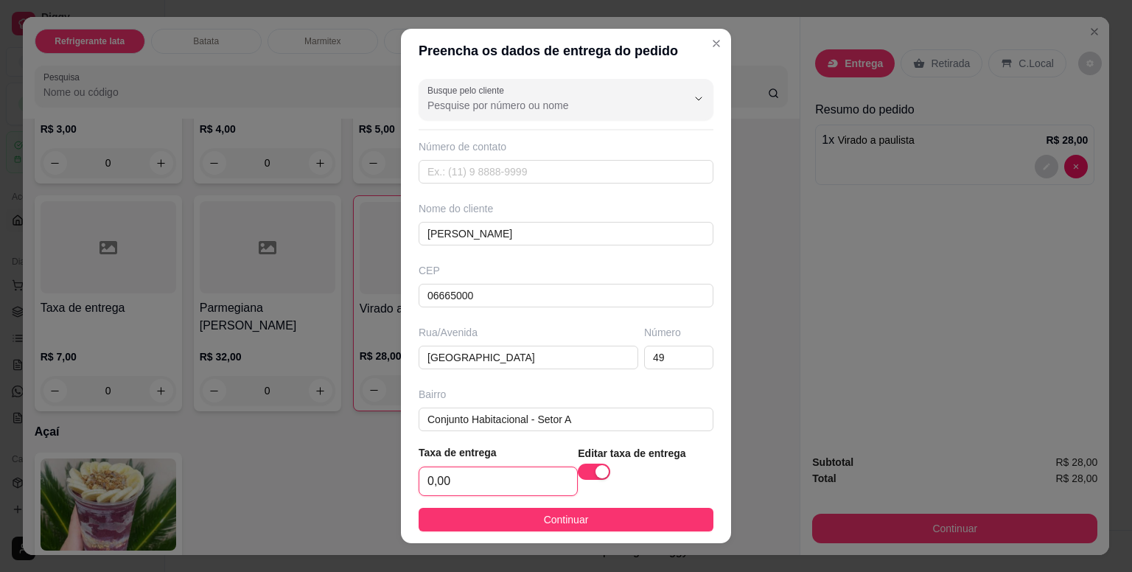
click at [538, 480] on input "0,00" at bounding box center [498, 481] width 158 height 28
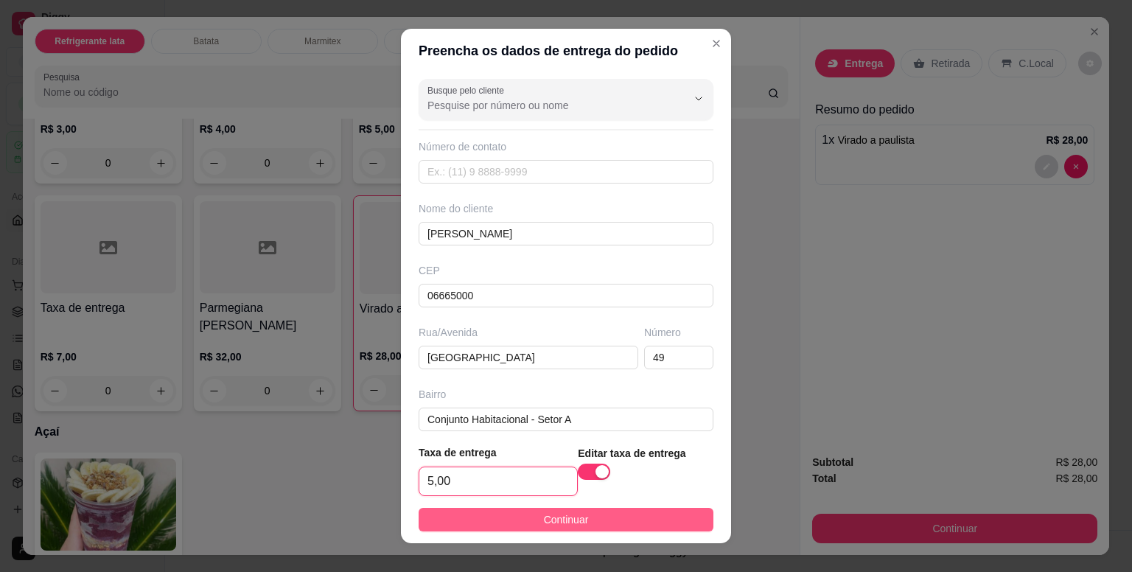
type input "5,00"
click at [567, 518] on span "Continuar" at bounding box center [566, 519] width 45 height 16
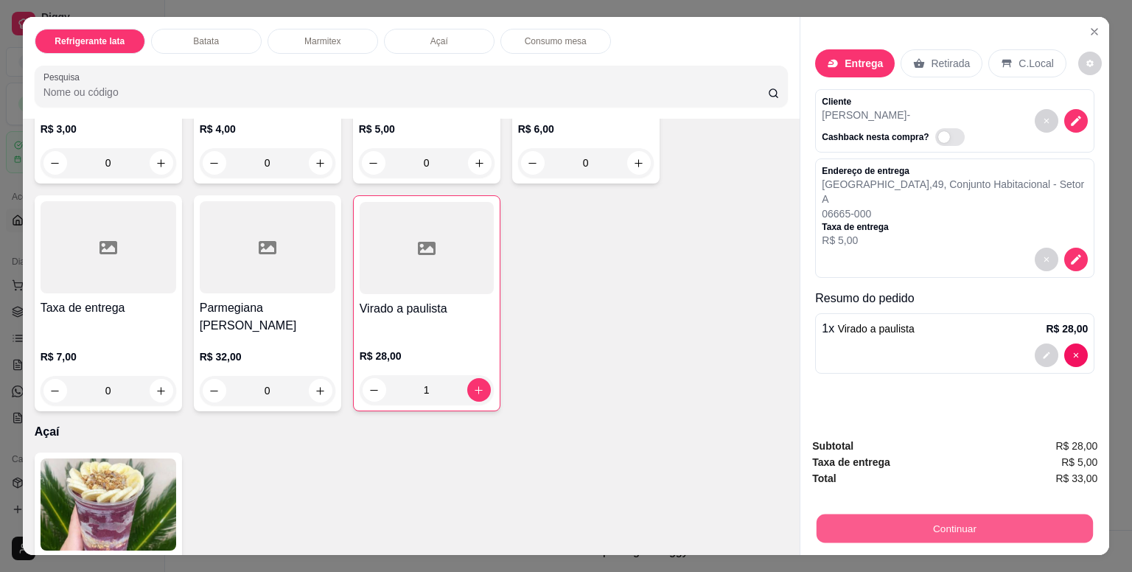
click at [1001, 528] on button "Continuar" at bounding box center [955, 528] width 276 height 29
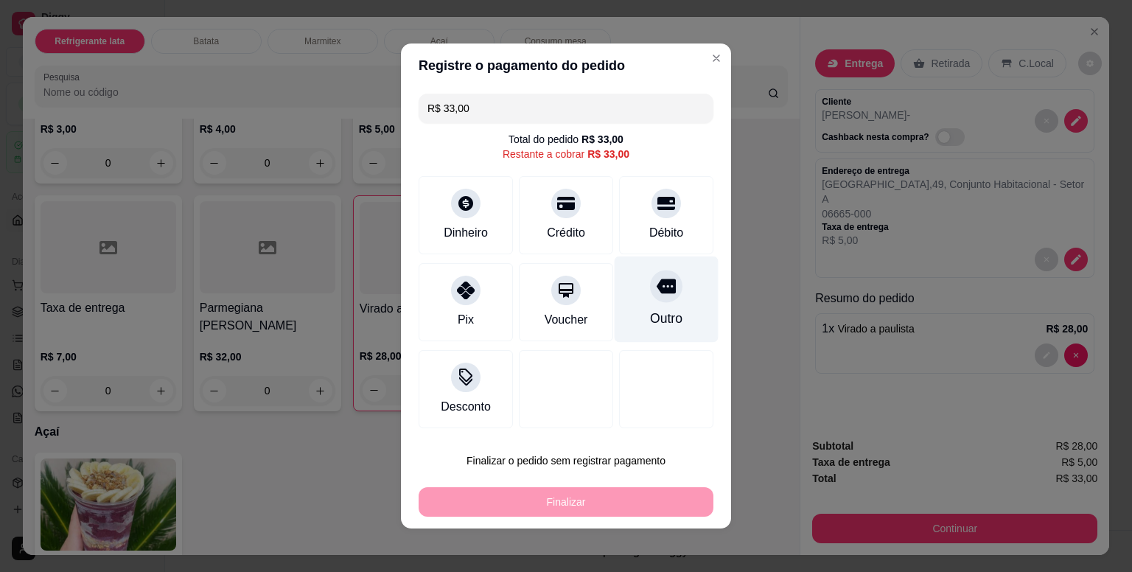
click at [667, 292] on div "Outro" at bounding box center [667, 299] width 104 height 86
type input "R$ 0,00"
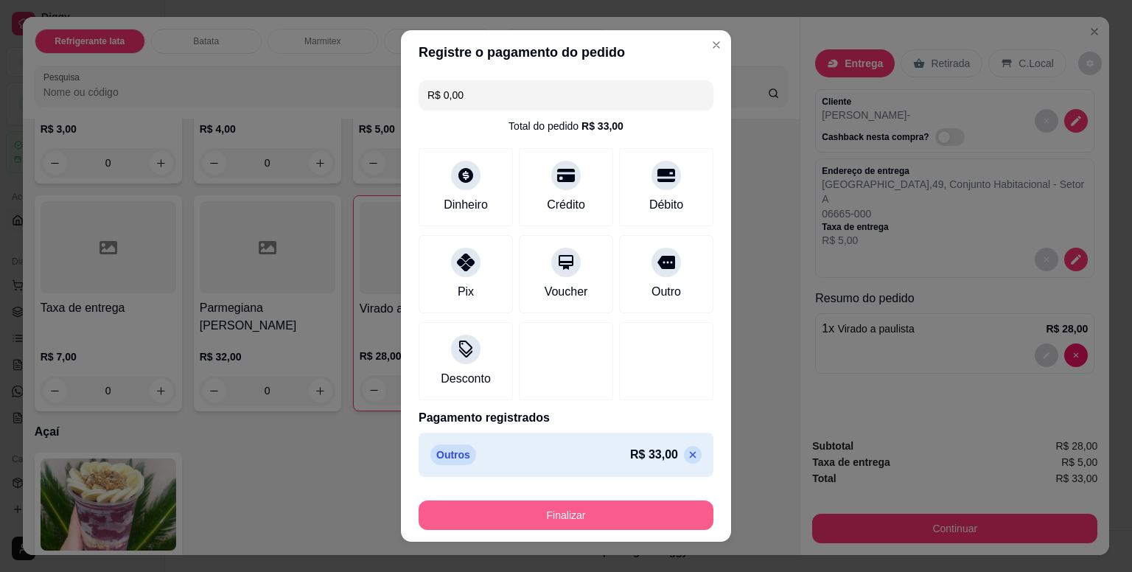
click at [630, 516] on button "Finalizar" at bounding box center [566, 514] width 295 height 29
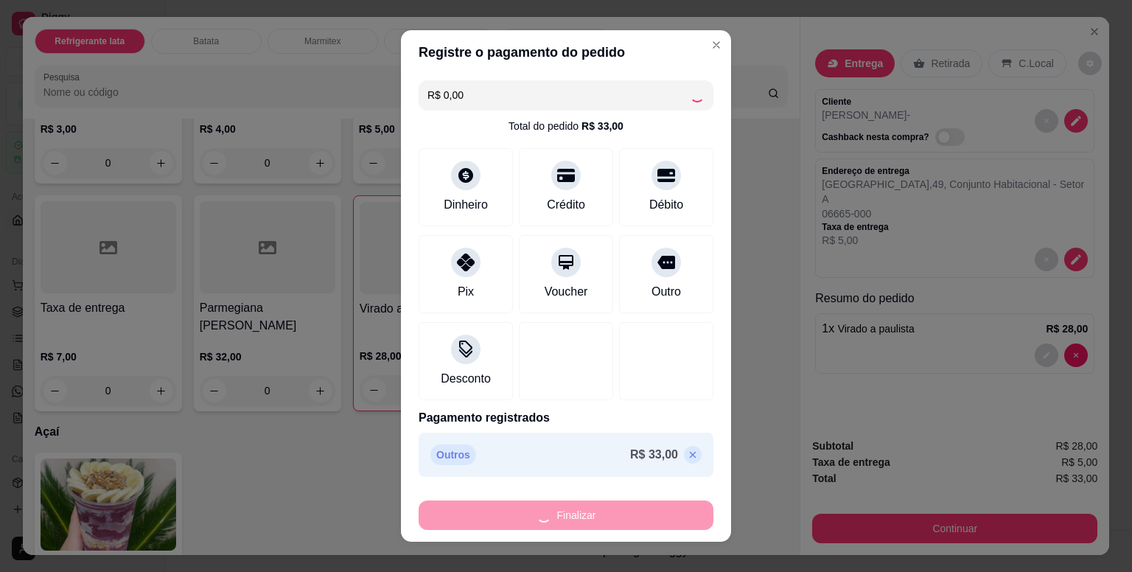
type input "0"
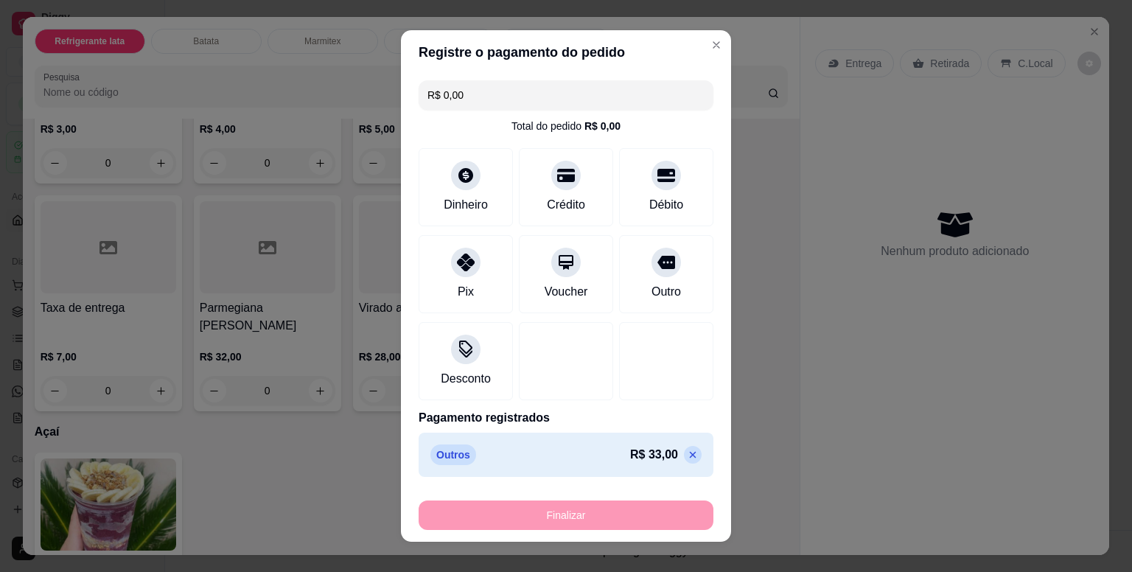
type input "-R$ 33,00"
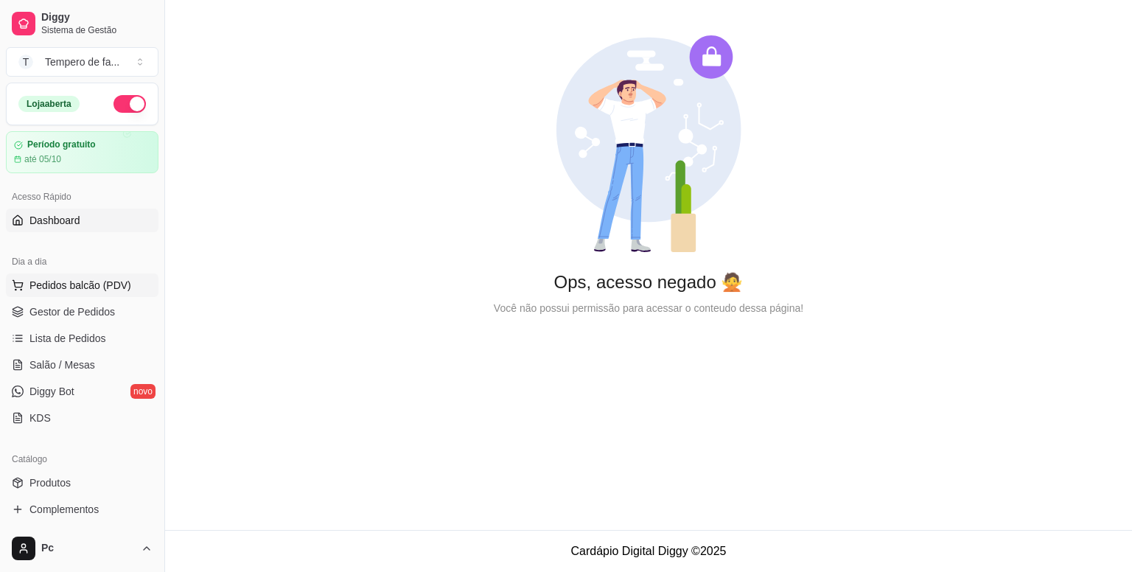
click at [66, 287] on span "Pedidos balcão (PDV)" at bounding box center [80, 285] width 102 height 15
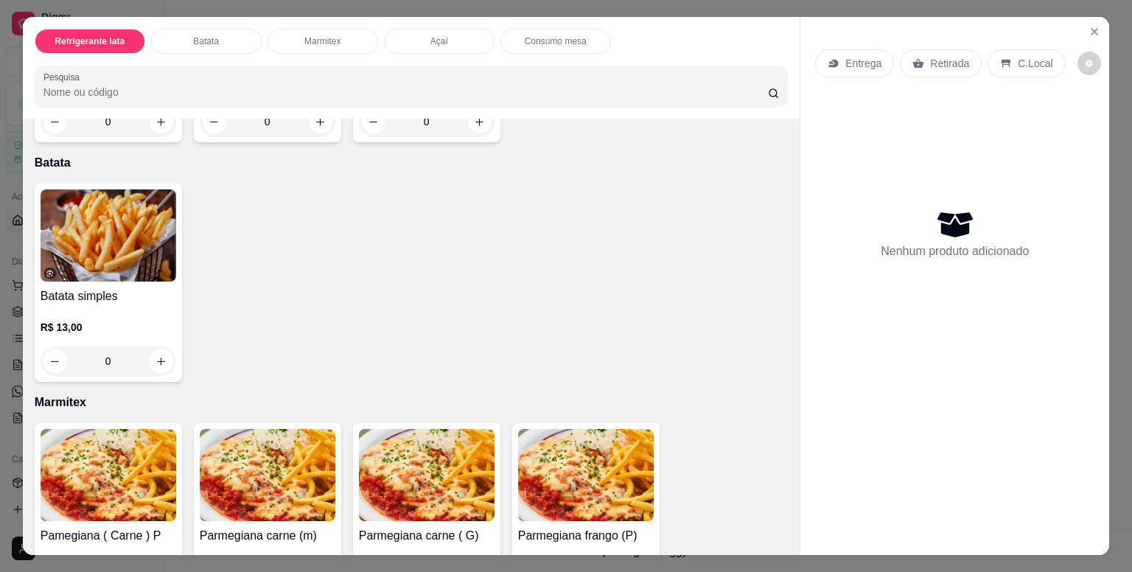
scroll to position [884, 0]
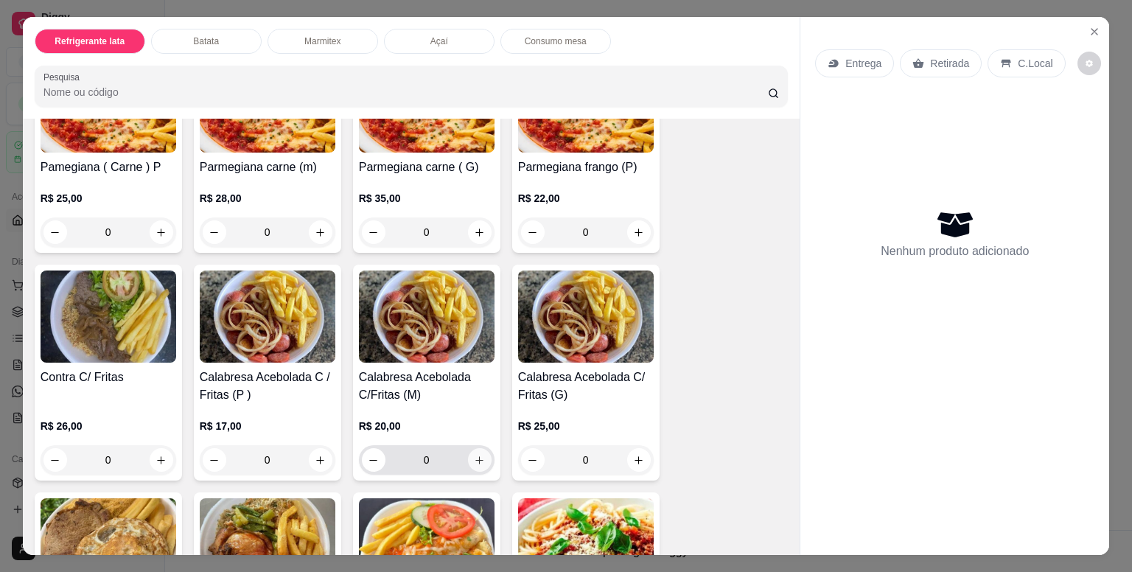
click at [478, 455] on icon "increase-product-quantity" at bounding box center [479, 460] width 11 height 11
type input "1"
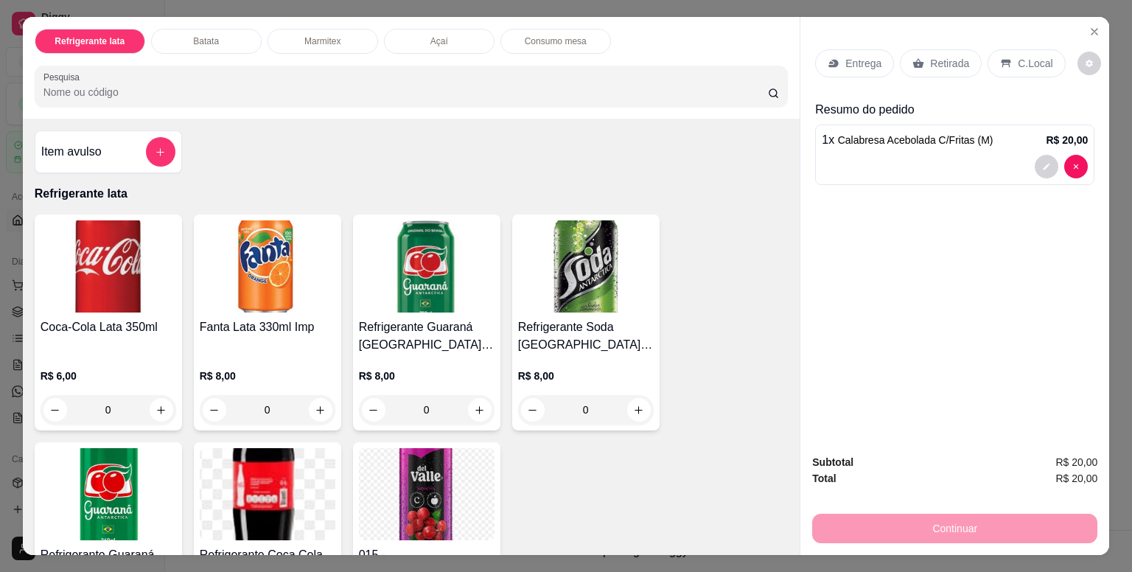
scroll to position [147, 0]
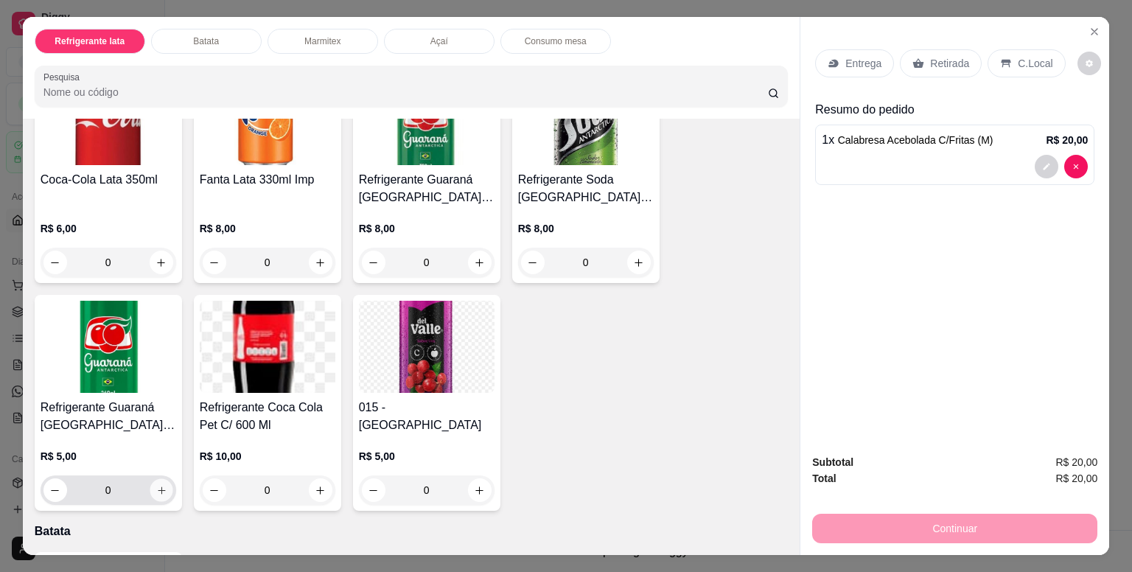
click at [157, 485] on icon "increase-product-quantity" at bounding box center [160, 490] width 11 height 11
type input "1"
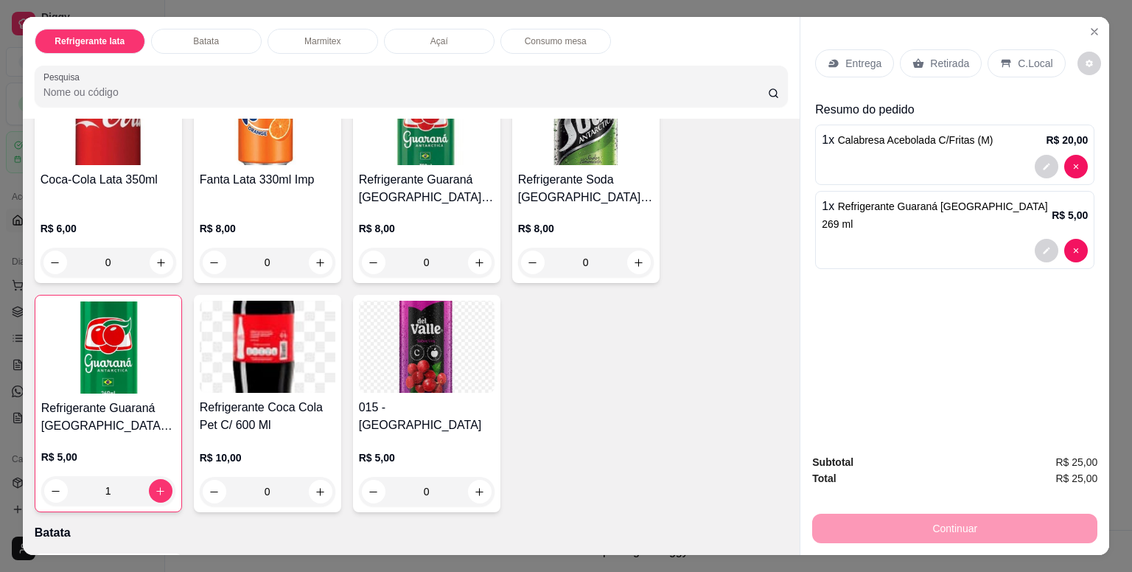
click at [872, 59] on p "Entrega" at bounding box center [863, 63] width 36 height 15
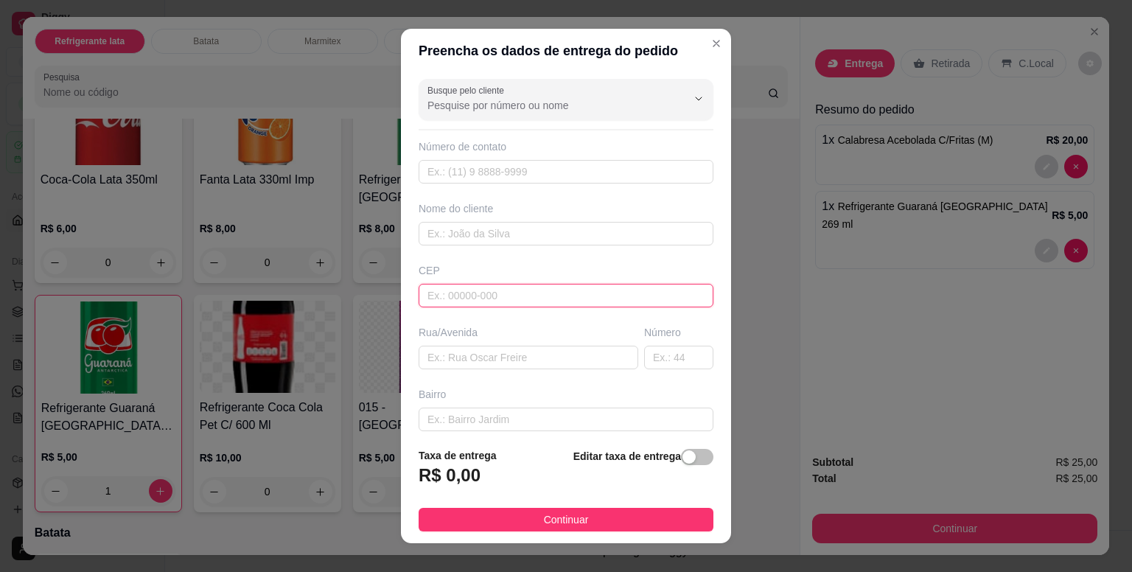
click at [489, 284] on input "text" at bounding box center [566, 296] width 295 height 24
paste input "06663540"
type input "06663540"
type input "[GEOGRAPHIC_DATA]"
type input "Parque Suburbano"
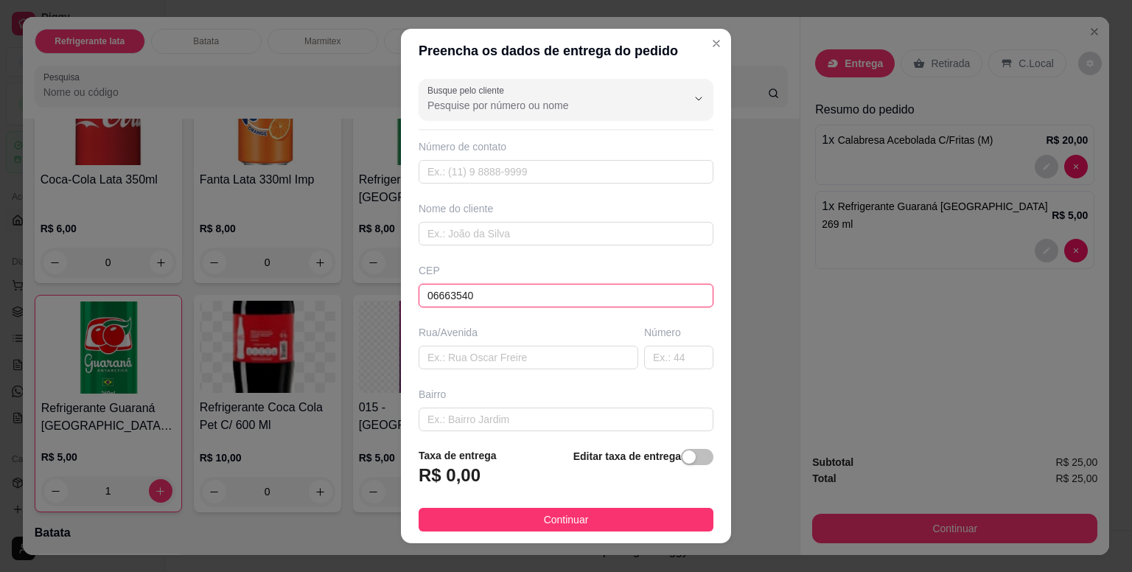
type input "Itapevi"
type input "06663540"
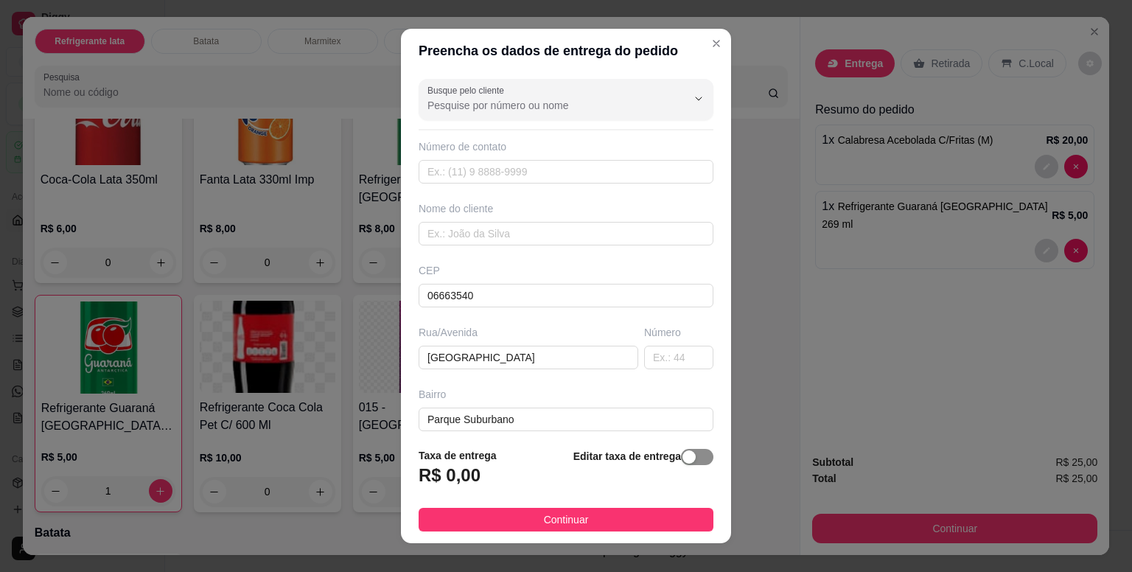
click at [688, 462] on span "button" at bounding box center [697, 457] width 32 height 16
click at [510, 478] on input "0,00" at bounding box center [498, 481] width 158 height 28
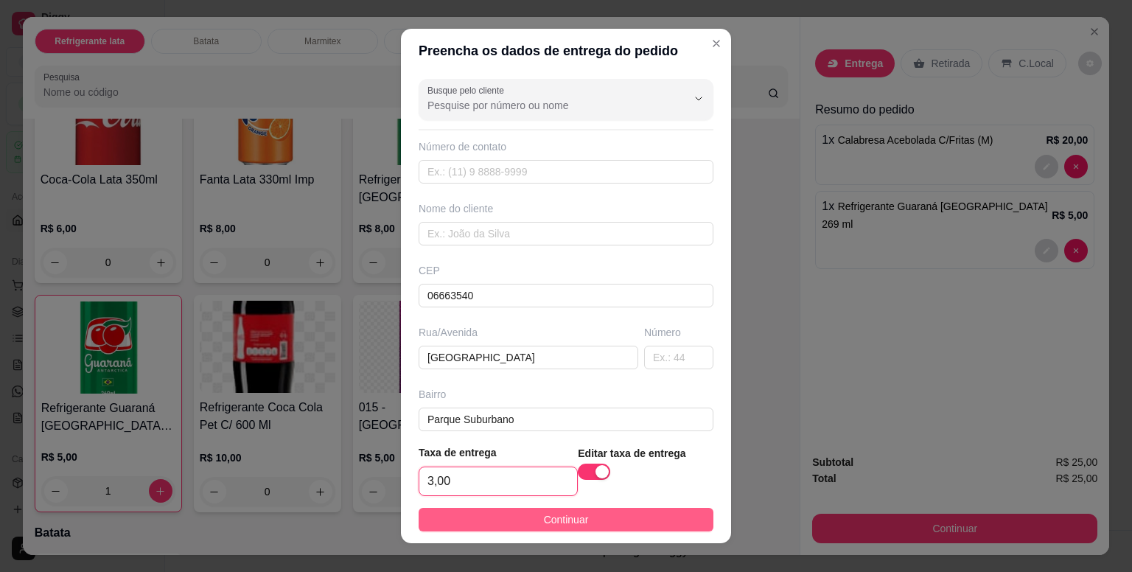
type input "3,00"
click at [553, 525] on span "Continuar" at bounding box center [566, 519] width 45 height 16
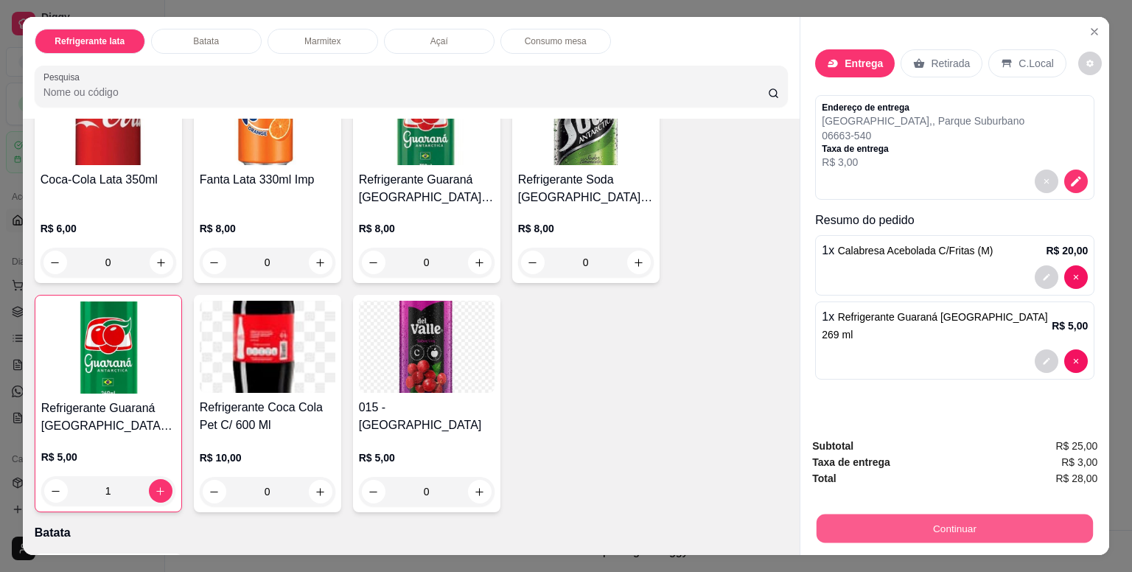
click at [926, 525] on button "Continuar" at bounding box center [955, 528] width 276 height 29
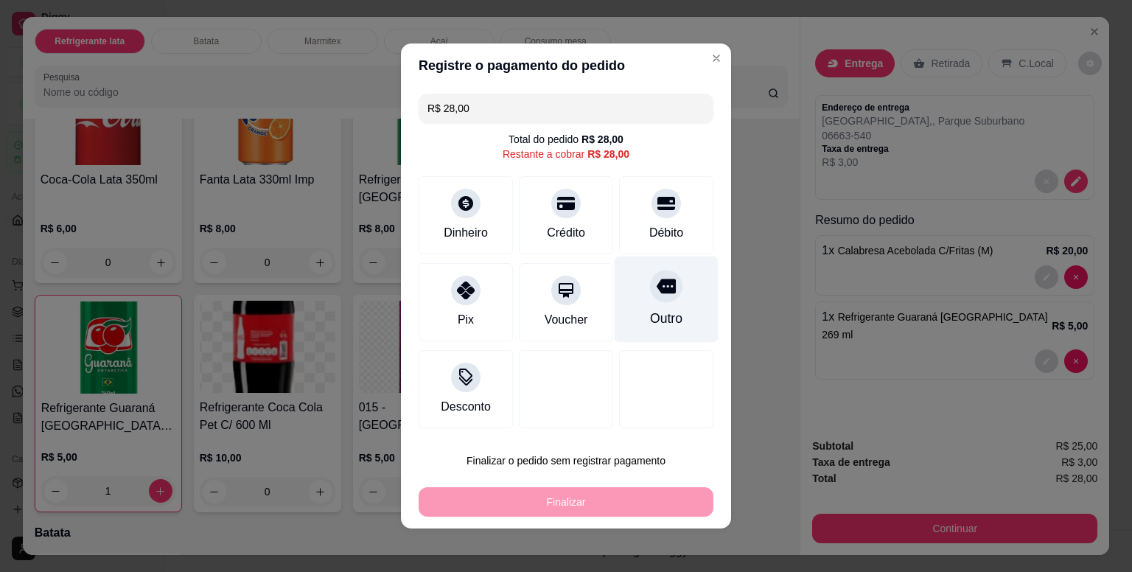
click at [657, 291] on icon at bounding box center [666, 286] width 19 height 15
type input "R$ 0,00"
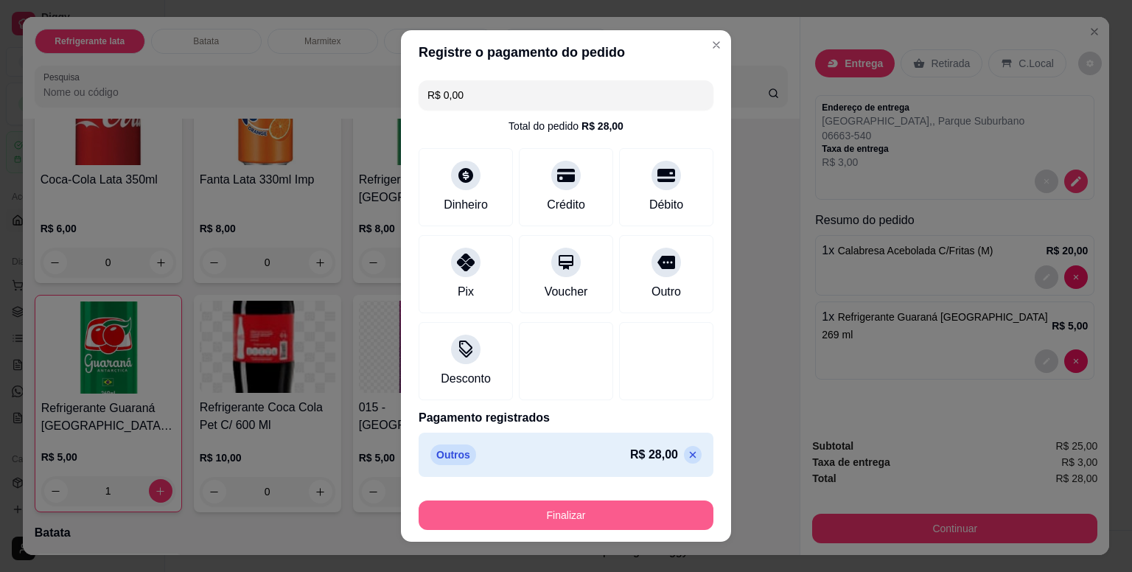
click at [627, 514] on button "Finalizar" at bounding box center [566, 514] width 295 height 29
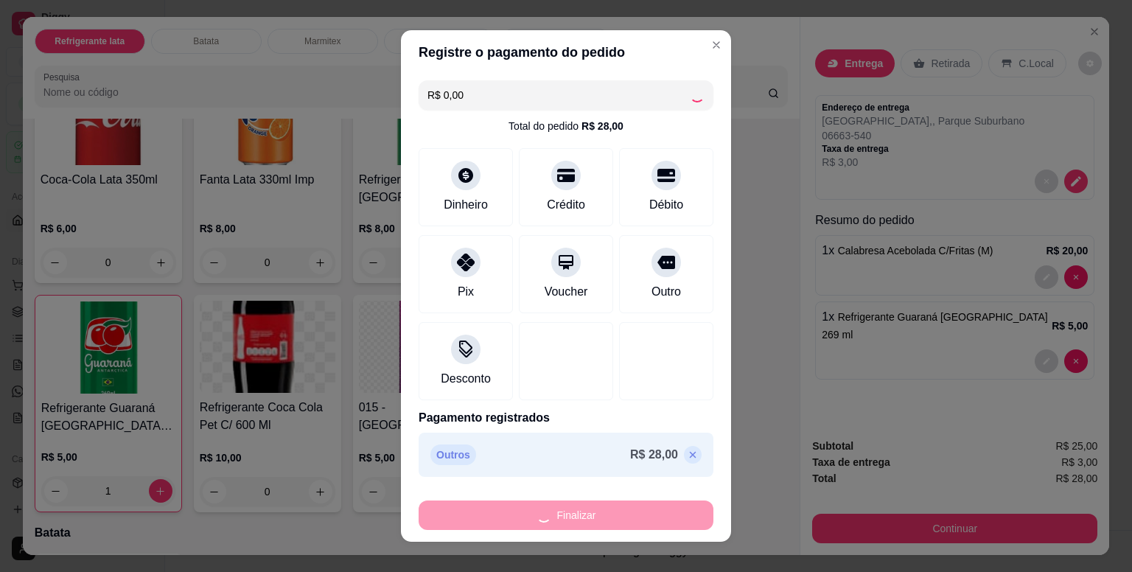
type input "0"
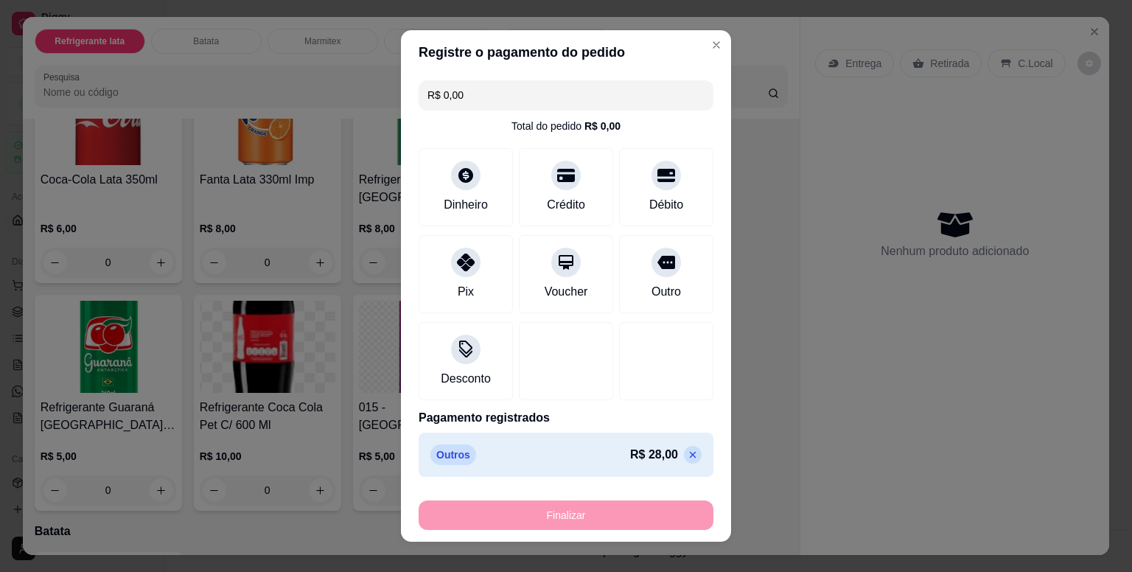
type input "-R$ 28,00"
